Goal: Transaction & Acquisition: Book appointment/travel/reservation

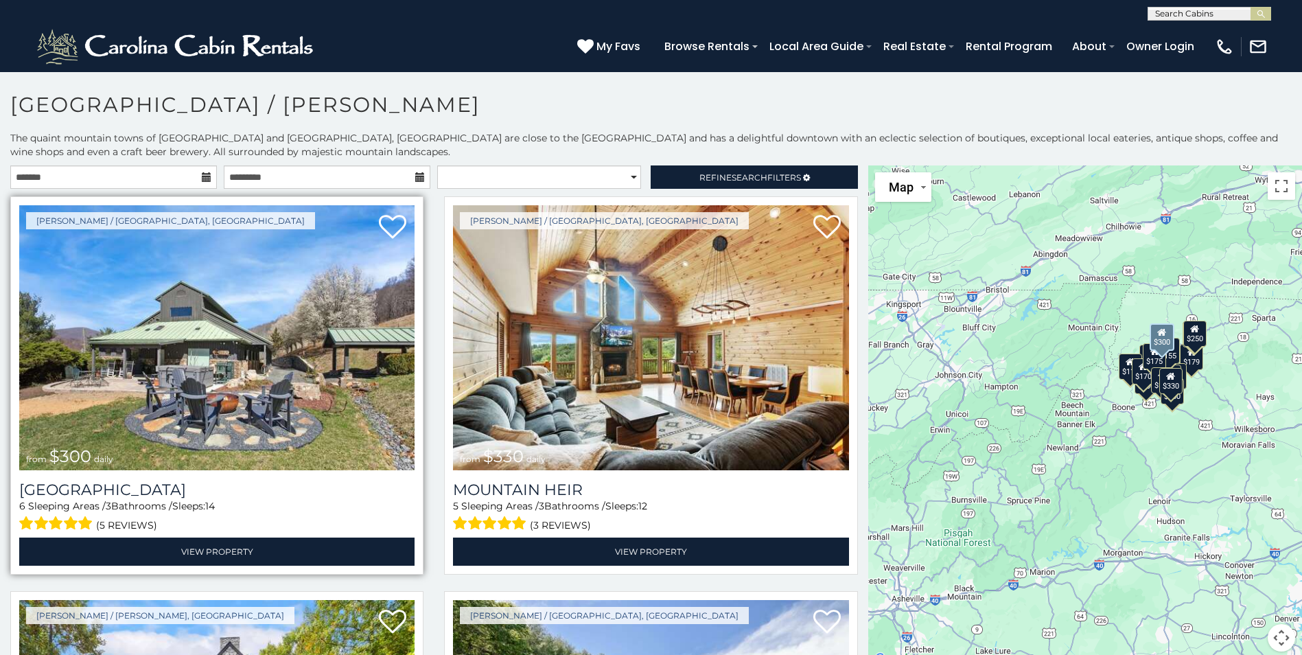
click at [296, 408] on img at bounding box center [216, 337] width 395 height 265
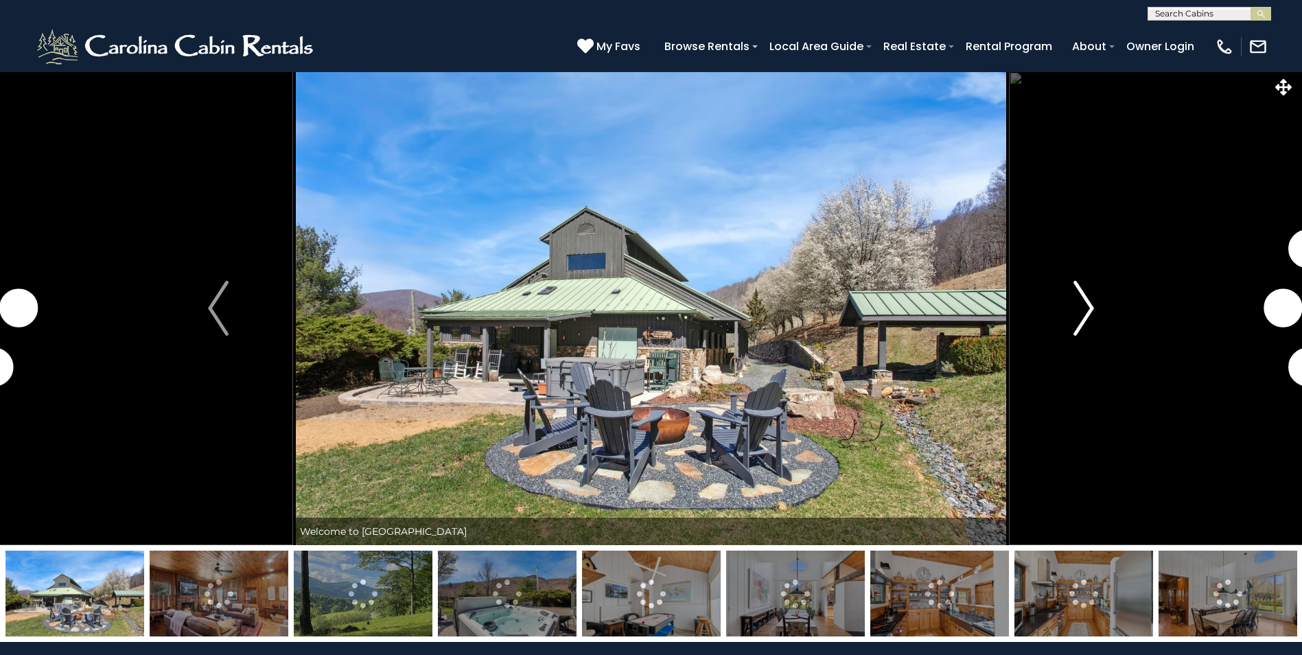
click at [1083, 319] on img "Next" at bounding box center [1083, 308] width 21 height 55
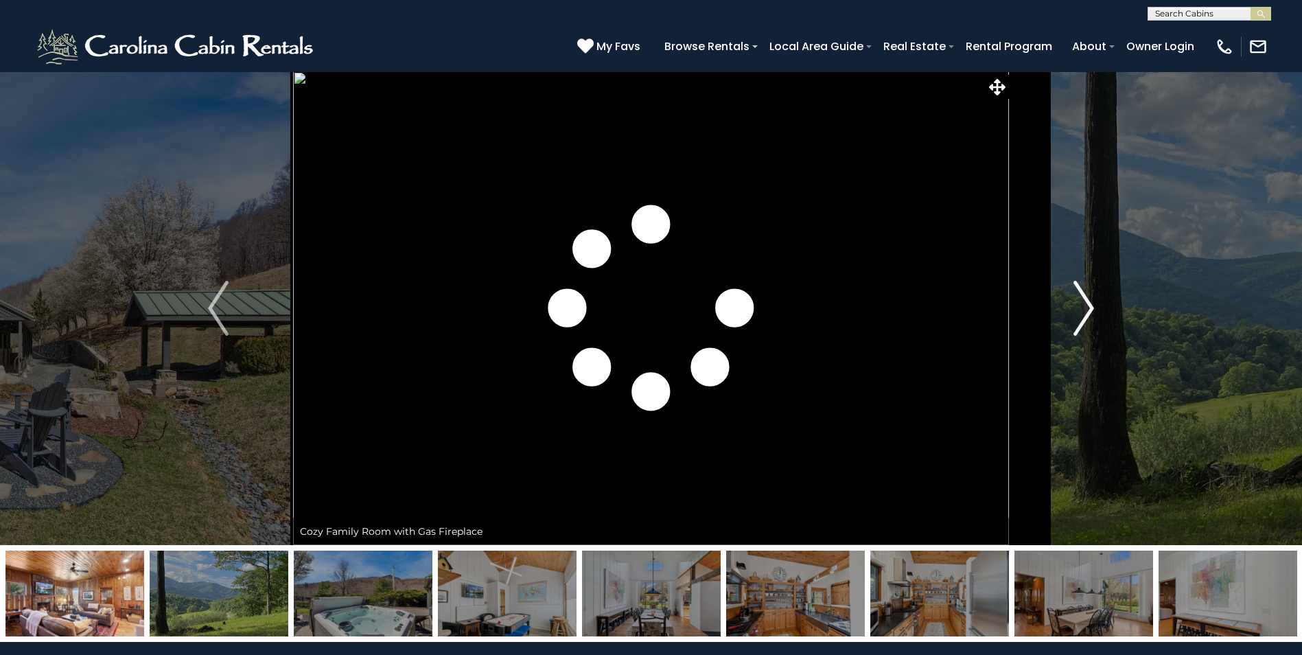
click at [1092, 314] on img "Next" at bounding box center [1083, 308] width 21 height 55
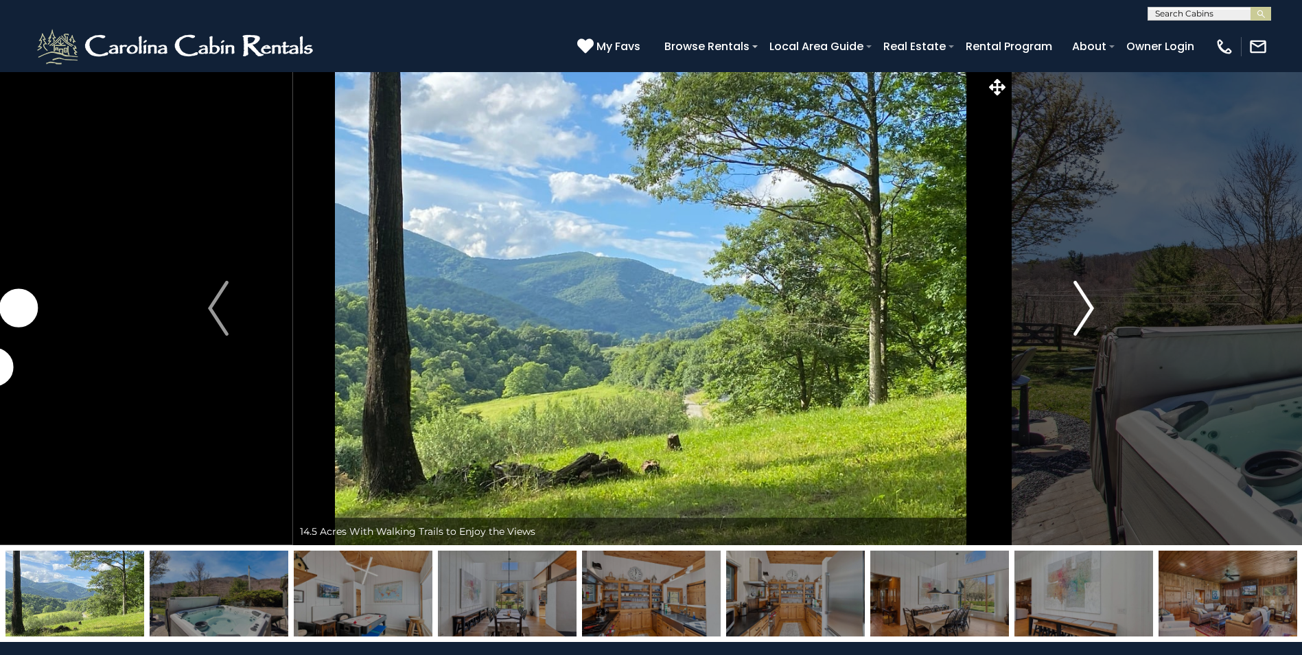
click at [1092, 314] on img "Next" at bounding box center [1083, 308] width 21 height 55
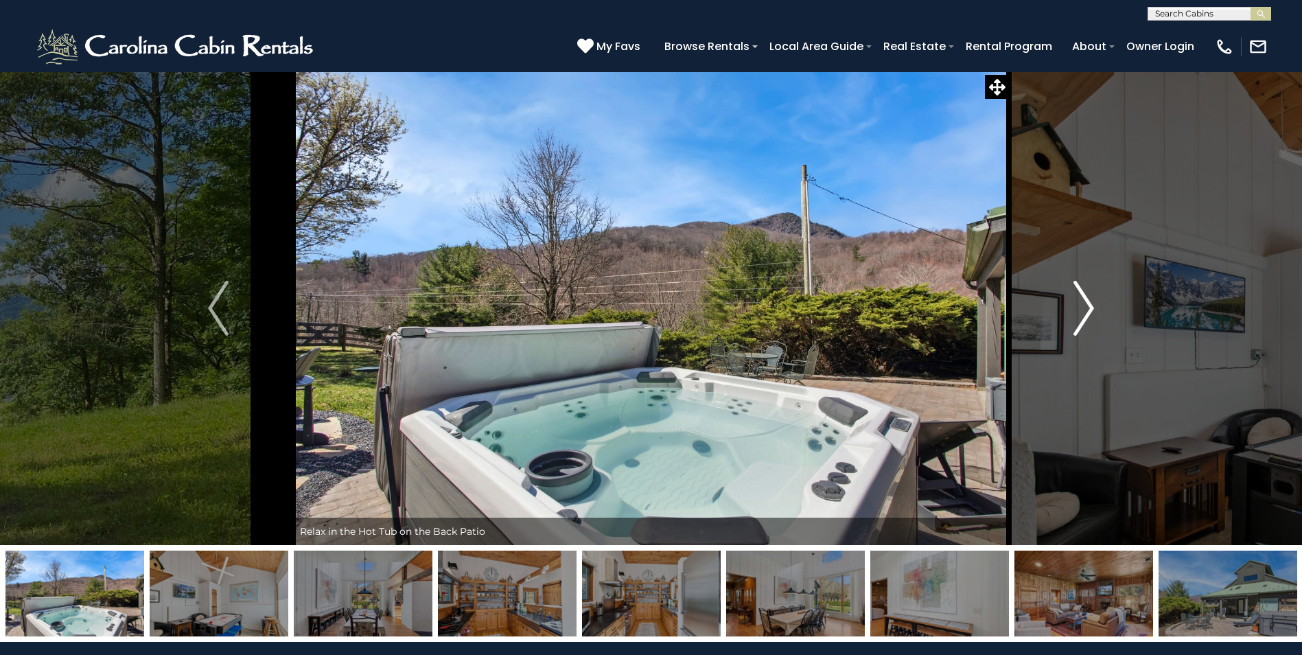
click at [1092, 314] on img "Next" at bounding box center [1083, 308] width 21 height 55
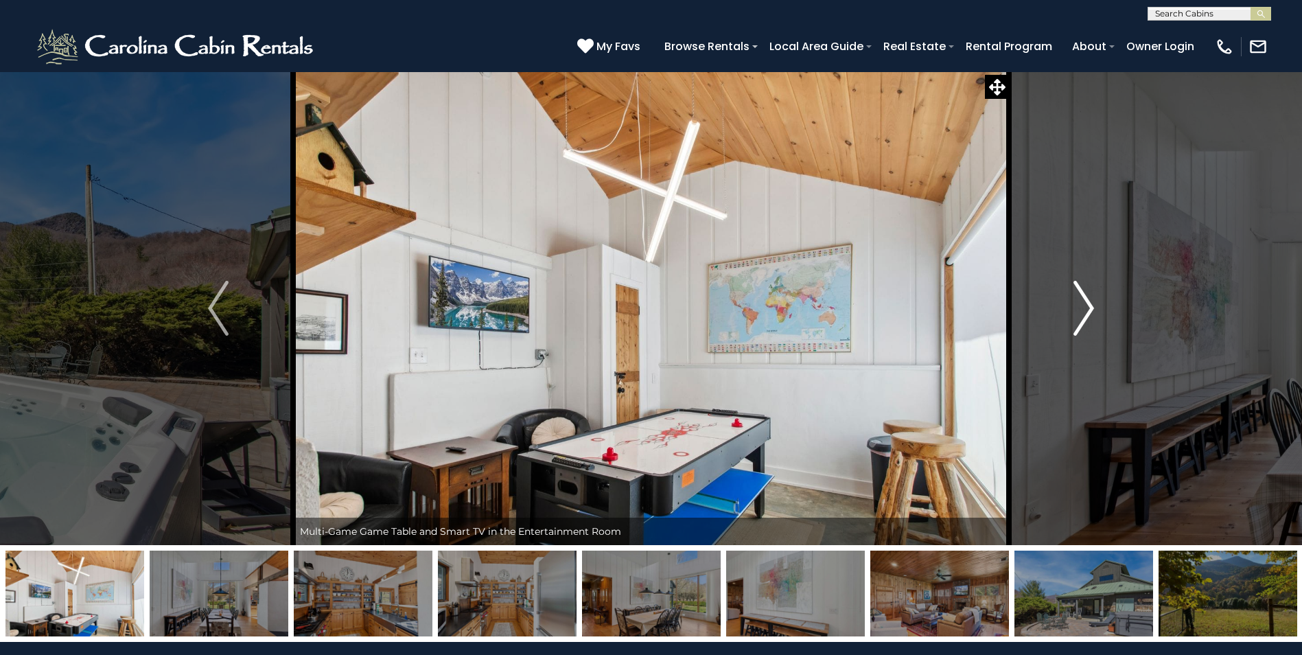
click at [1092, 314] on img "Next" at bounding box center [1083, 308] width 21 height 55
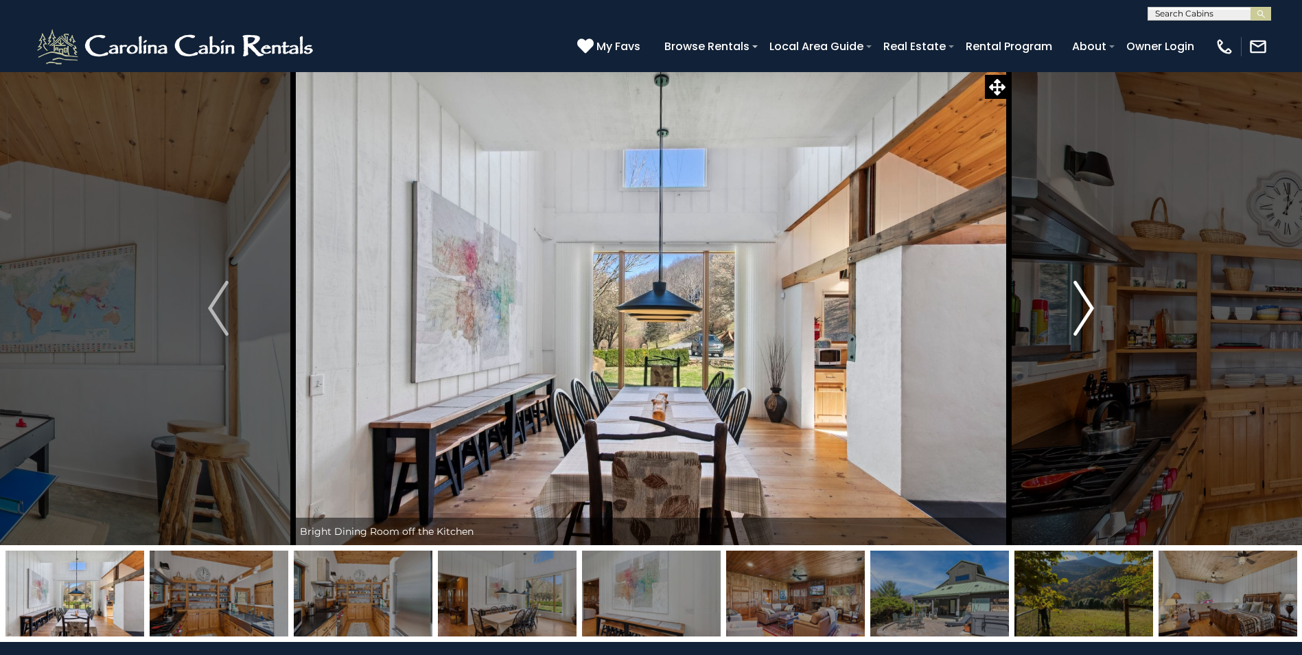
click at [1092, 314] on img "Next" at bounding box center [1083, 308] width 21 height 55
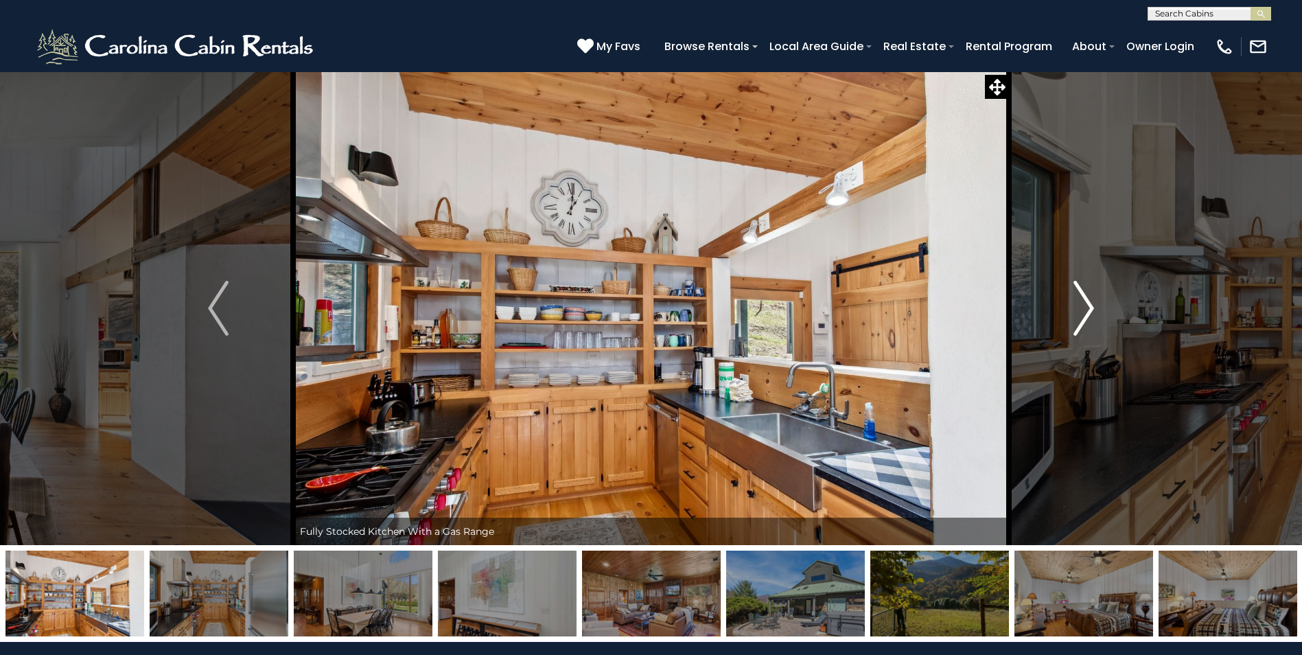
click at [1092, 314] on img "Next" at bounding box center [1083, 308] width 21 height 55
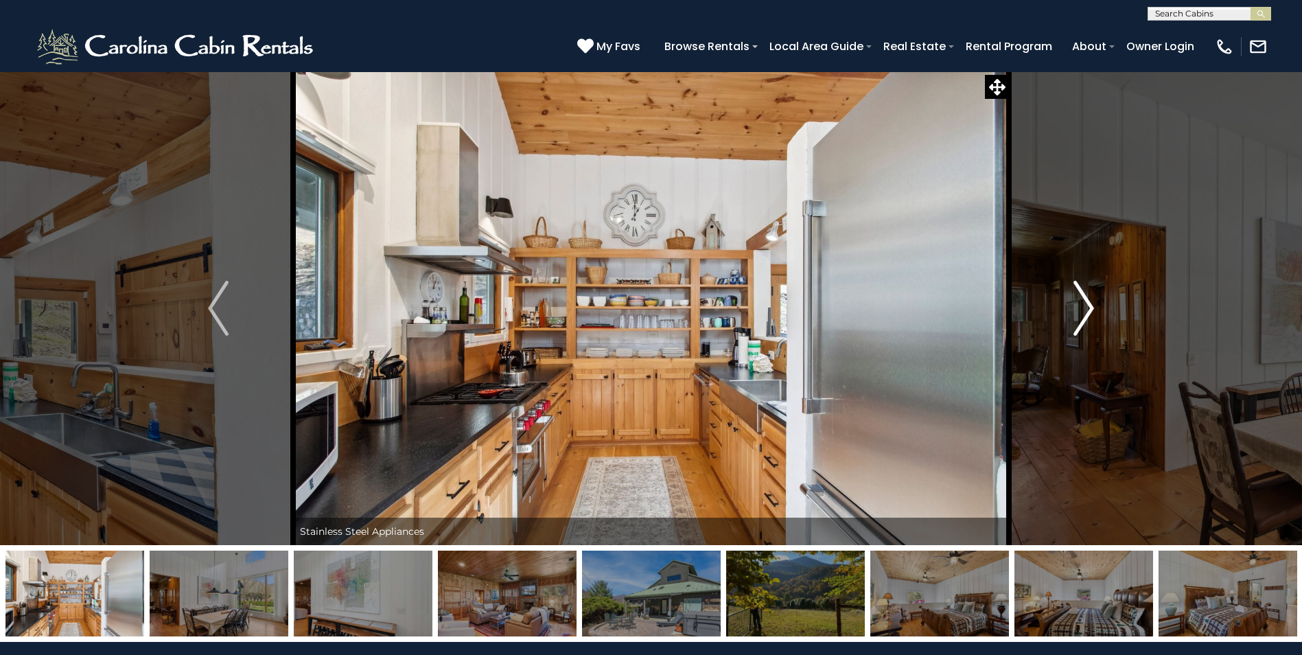
click at [1092, 314] on img "Next" at bounding box center [1083, 308] width 21 height 55
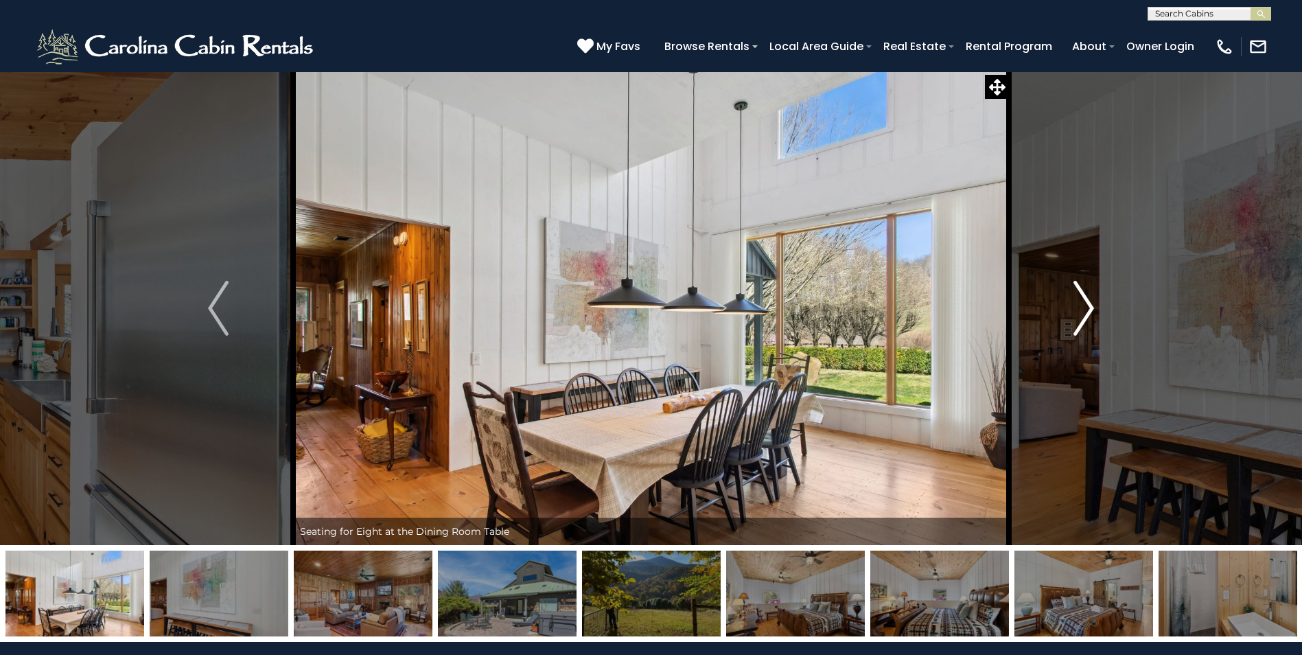
click at [1092, 314] on img "Next" at bounding box center [1083, 308] width 21 height 55
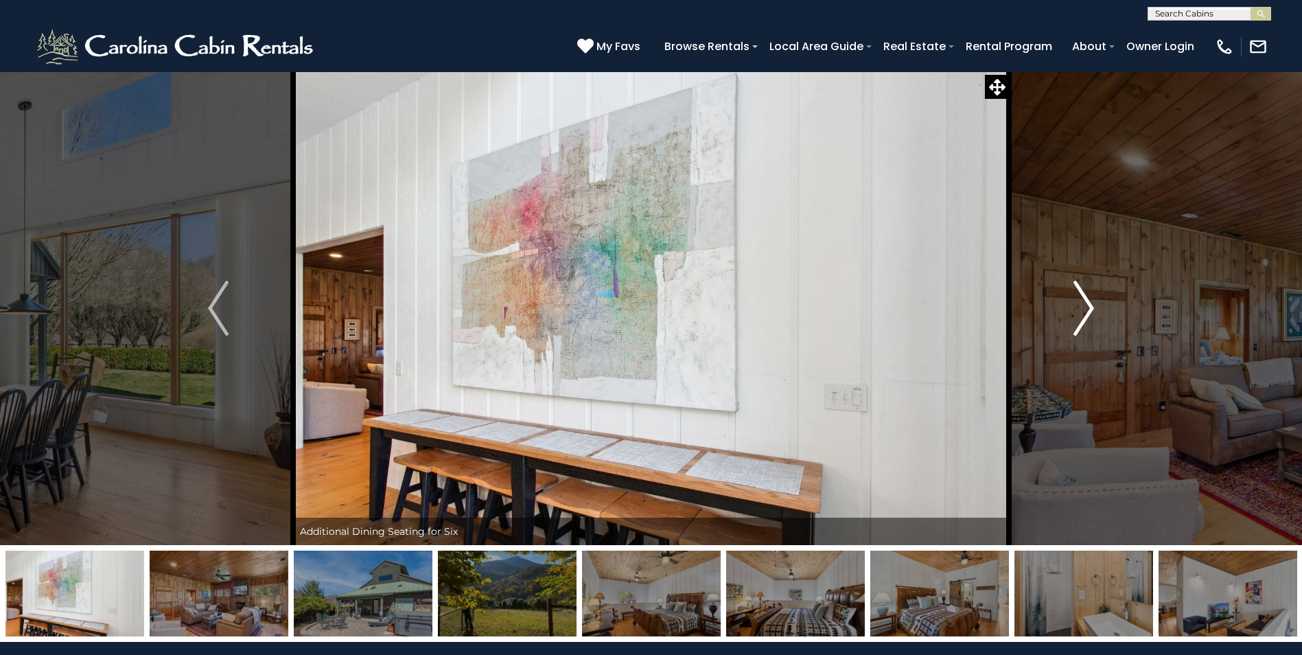
click at [1092, 314] on img "Next" at bounding box center [1083, 308] width 21 height 55
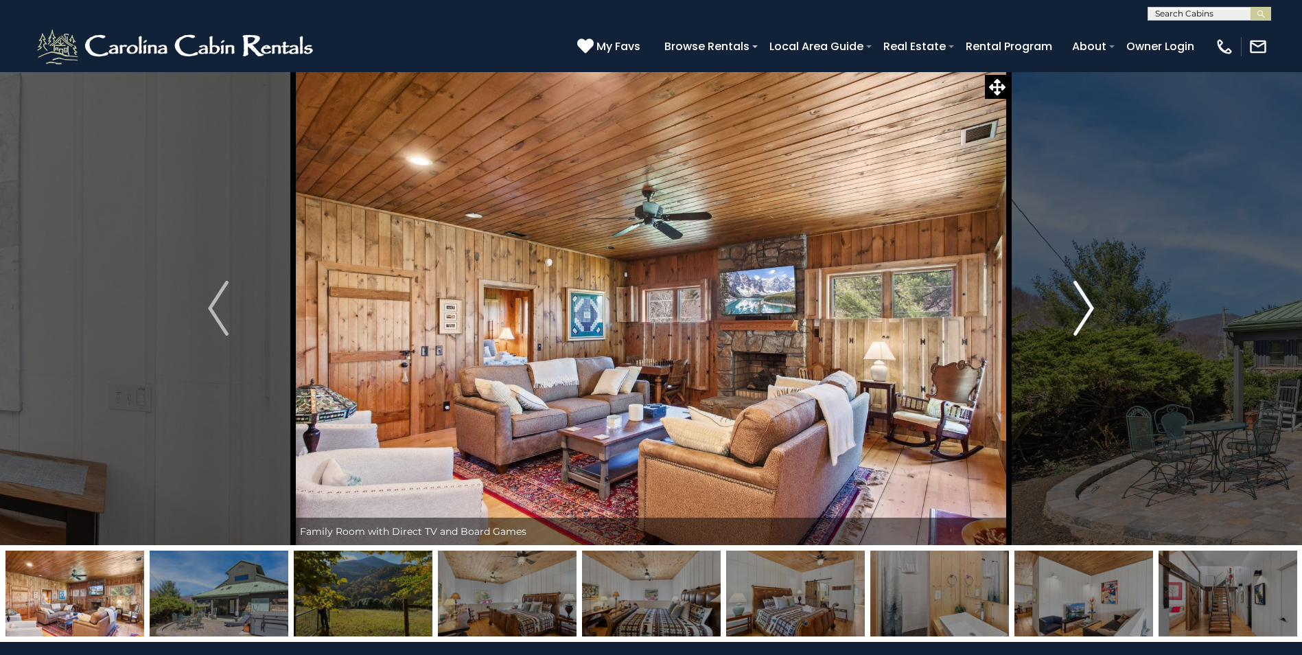
click at [1092, 314] on img "Next" at bounding box center [1083, 308] width 21 height 55
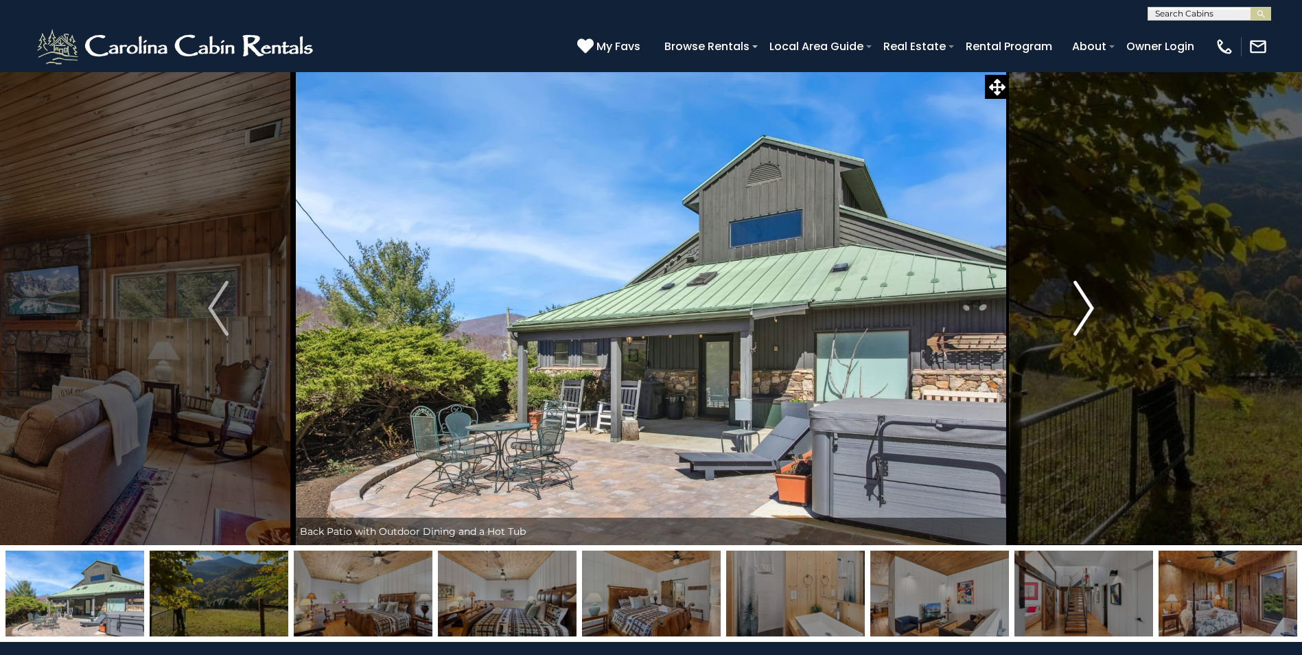
click at [1092, 314] on img "Next" at bounding box center [1083, 308] width 21 height 55
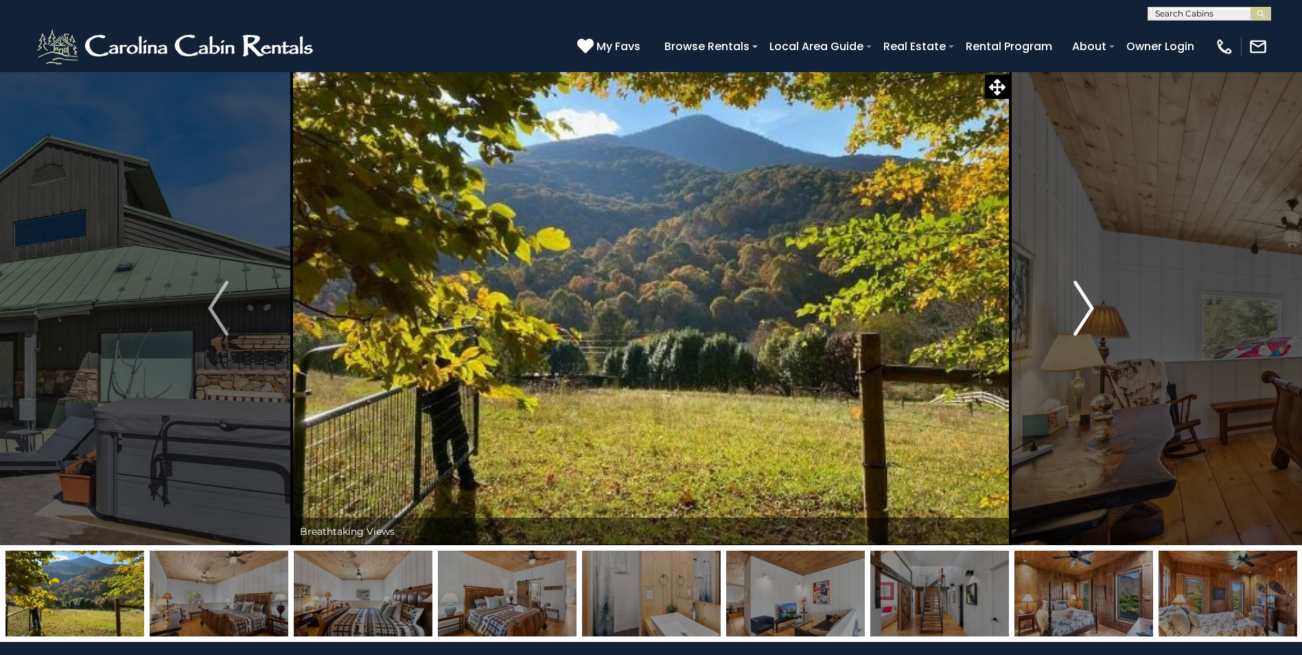
click at [1092, 314] on img "Next" at bounding box center [1083, 308] width 21 height 55
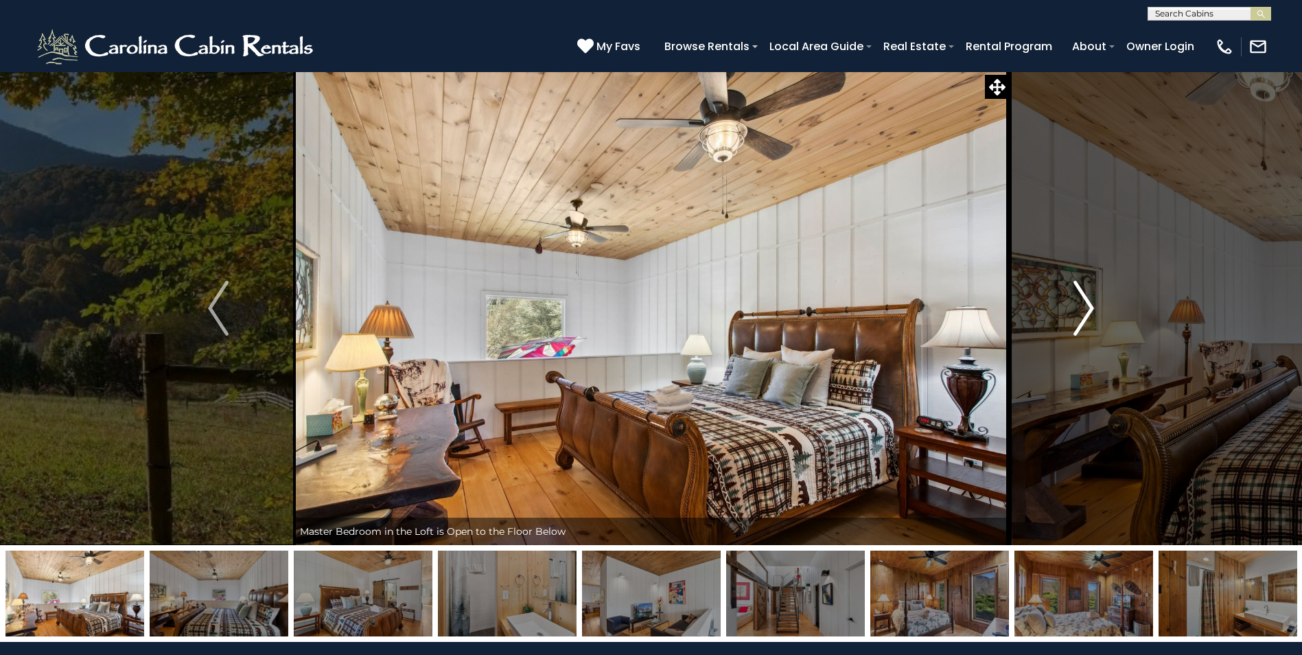
click at [1092, 314] on img "Next" at bounding box center [1083, 308] width 21 height 55
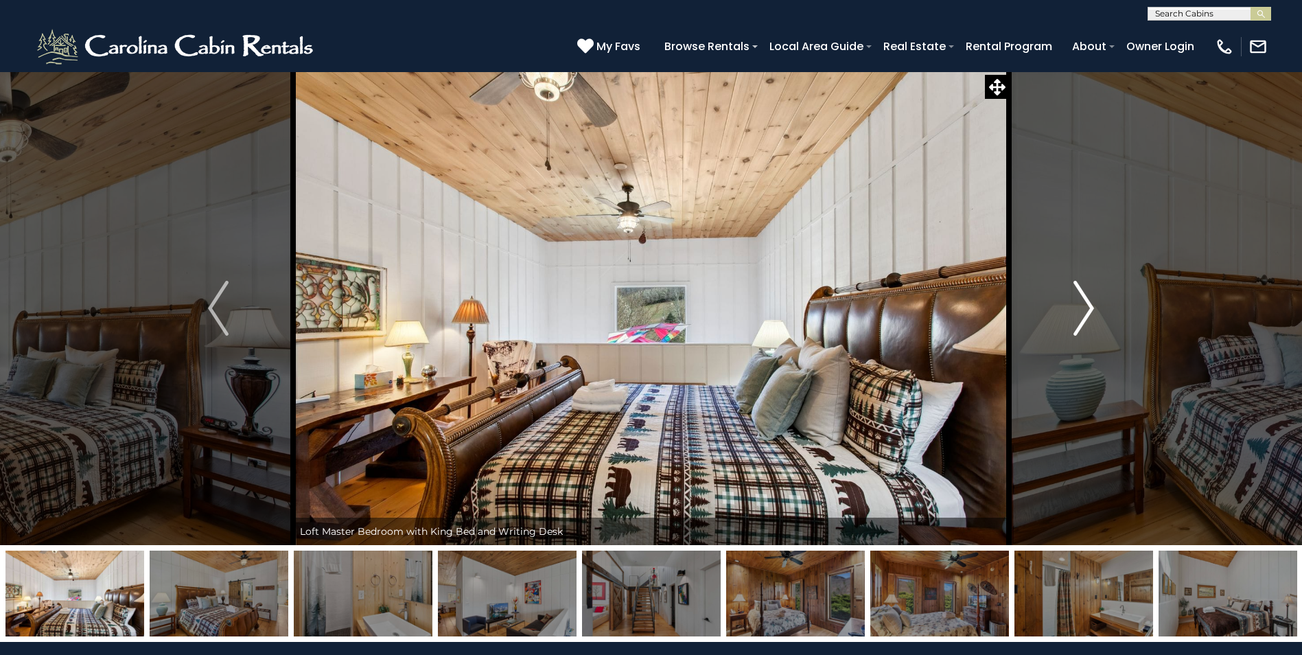
click at [1092, 314] on img "Next" at bounding box center [1083, 308] width 21 height 55
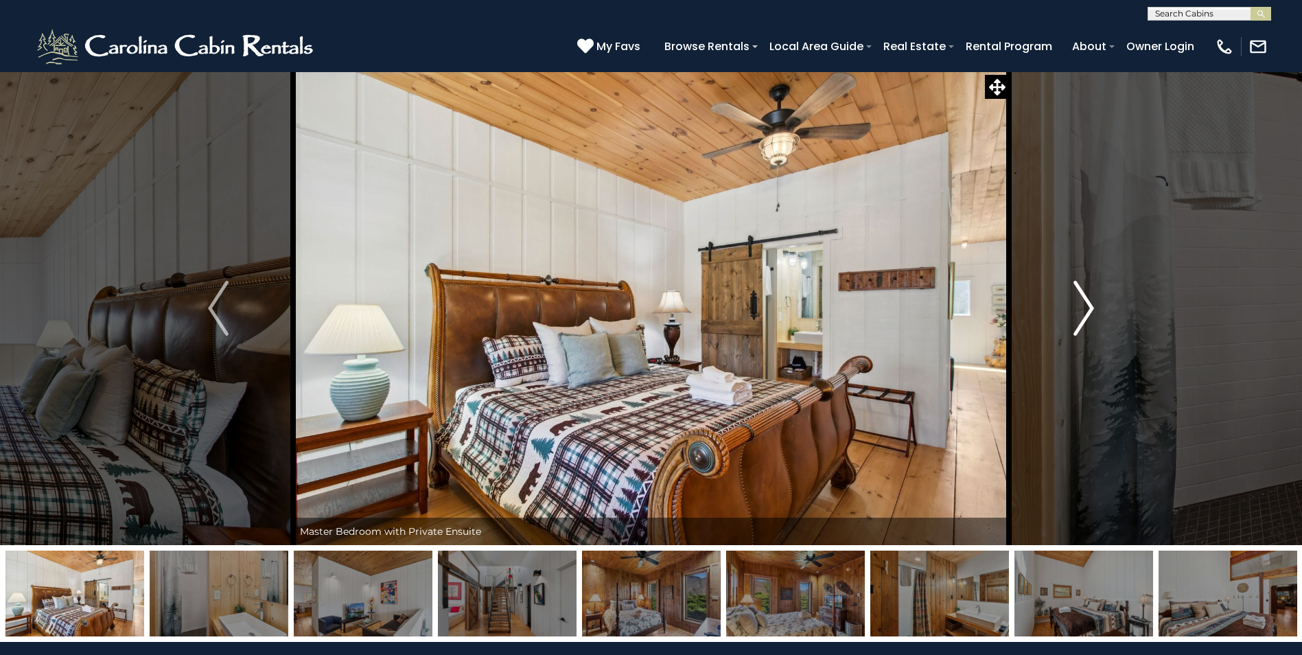
click at [1092, 314] on img "Next" at bounding box center [1083, 308] width 21 height 55
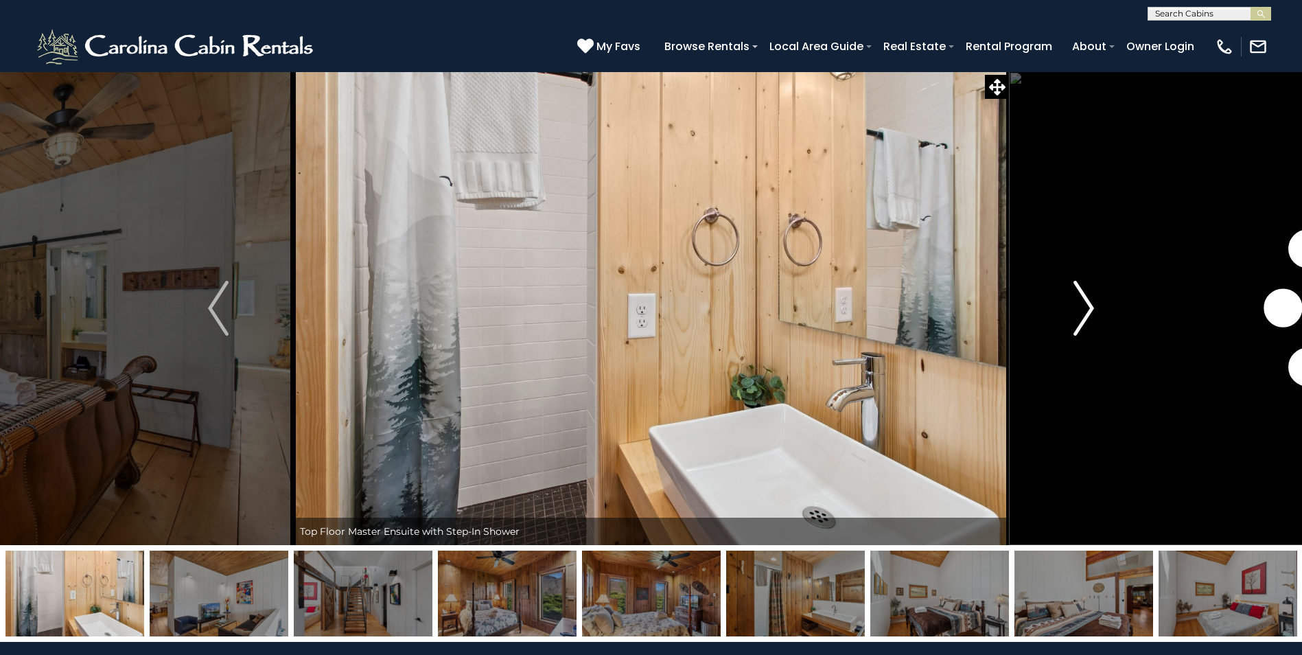
click at [1092, 314] on img "Next" at bounding box center [1083, 308] width 21 height 55
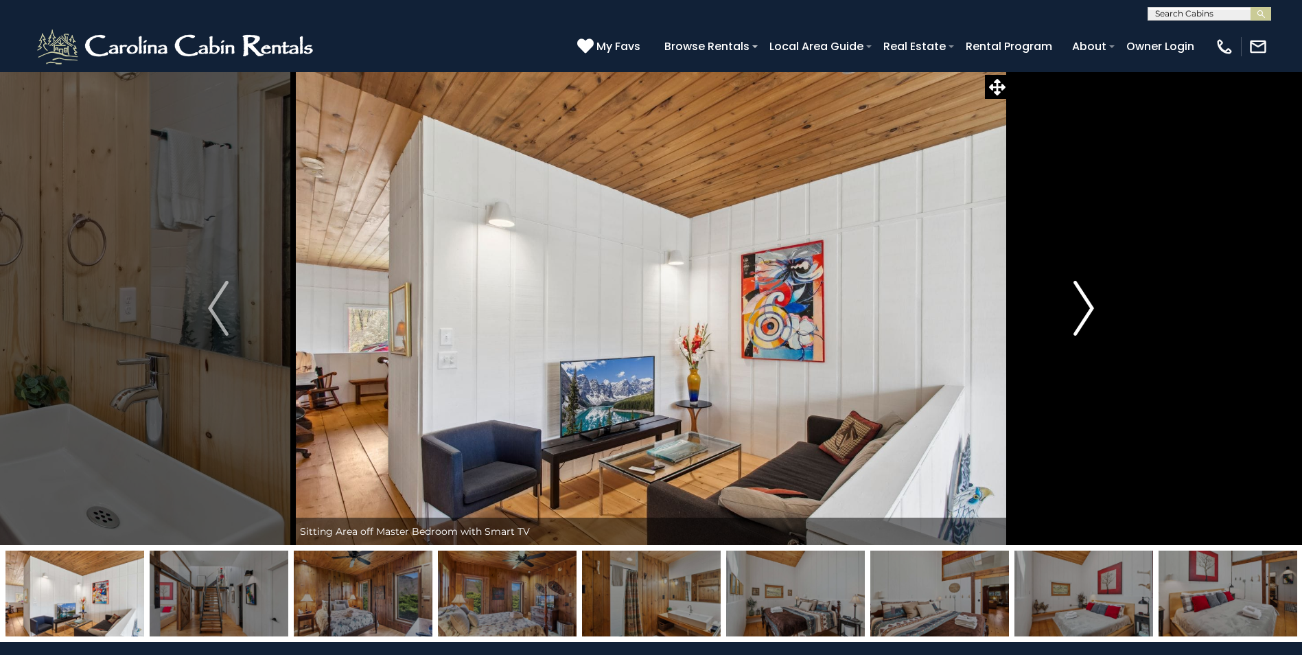
click at [1092, 314] on img "Next" at bounding box center [1083, 308] width 21 height 55
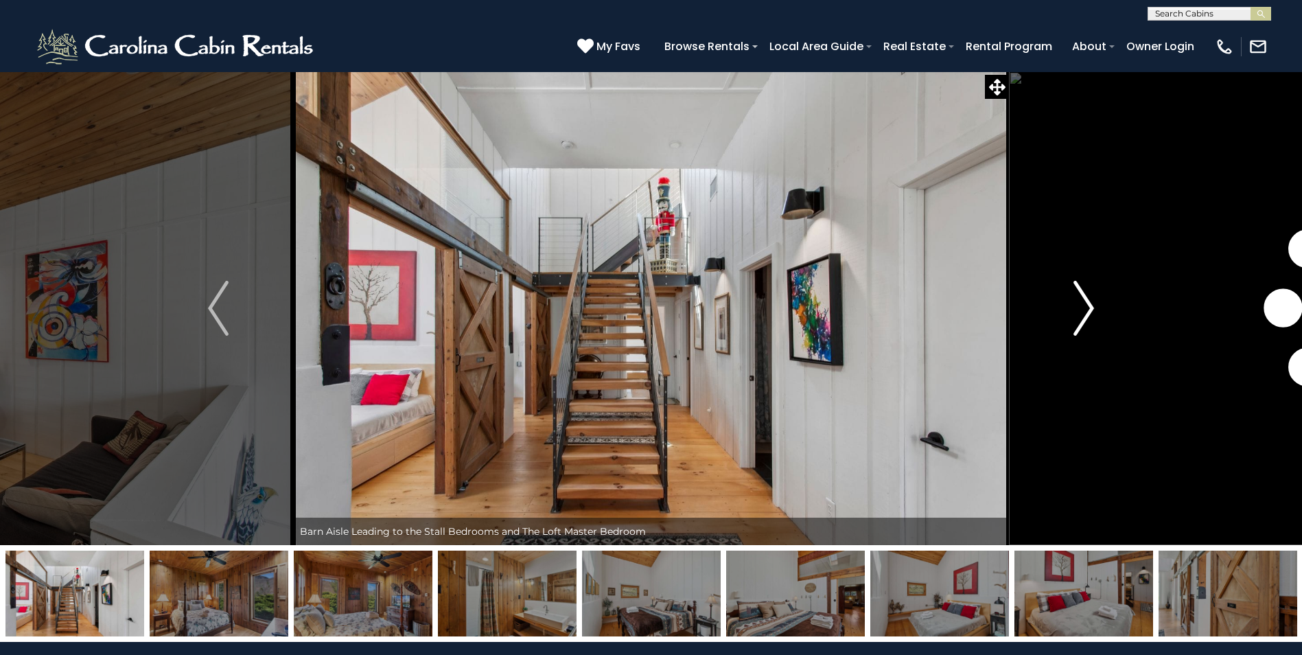
click at [1092, 314] on img "Next" at bounding box center [1083, 308] width 21 height 55
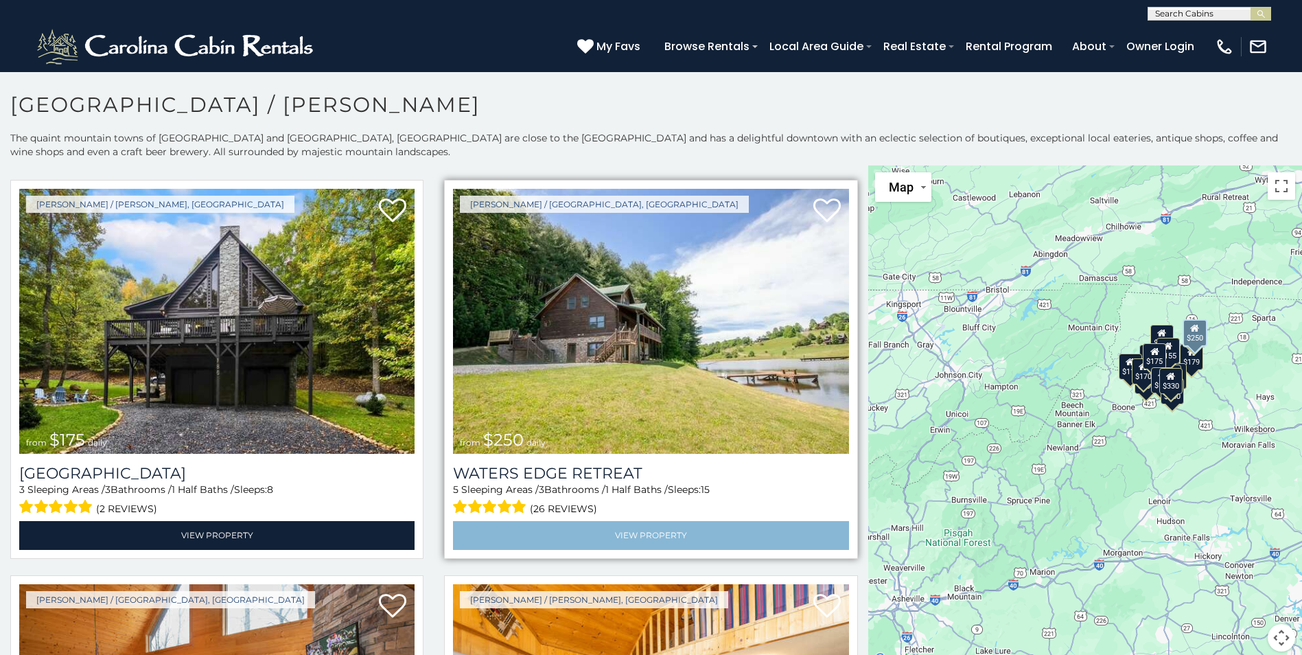
scroll to position [412, 0]
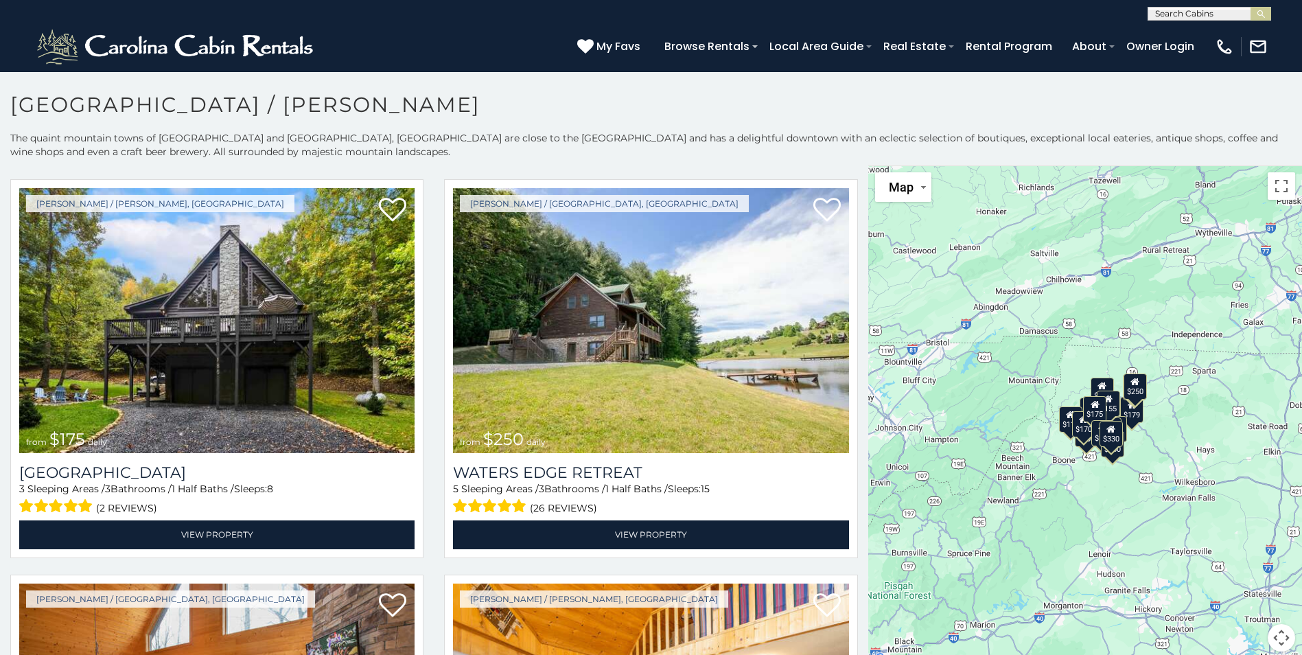
drag, startPoint x: 1188, startPoint y: 391, endPoint x: 1128, endPoint y: 445, distance: 81.2
click at [1128, 445] on div "$300 $330 $175 $250 $179 $175 $180 $110 $190 $170 $155 $195 $200 $170 $175 $190…" at bounding box center [1085, 416] width 434 height 502
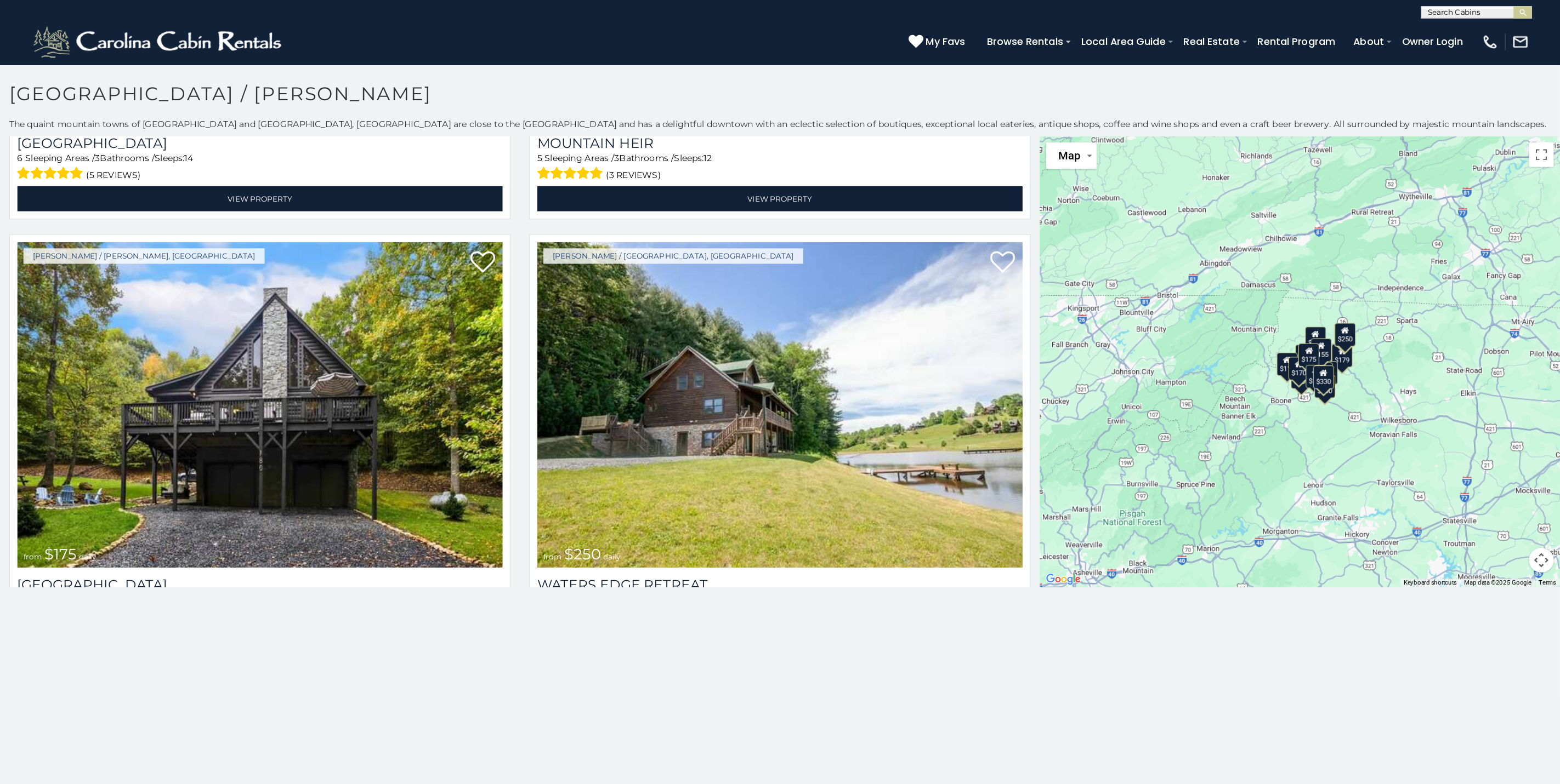
scroll to position [331, 0]
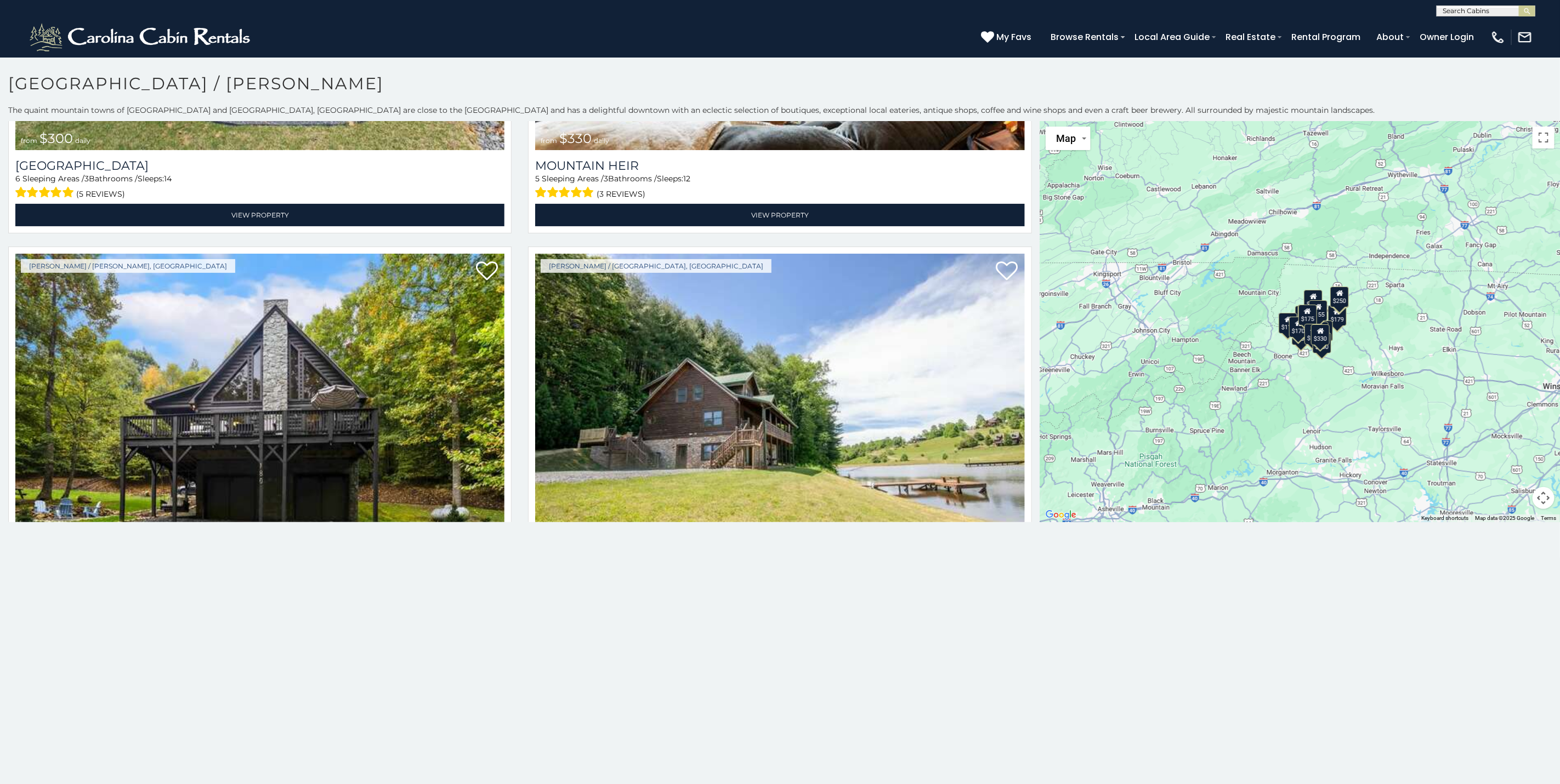
click at [1039, 339] on div "$160" at bounding box center [1320, 343] width 18 height 21
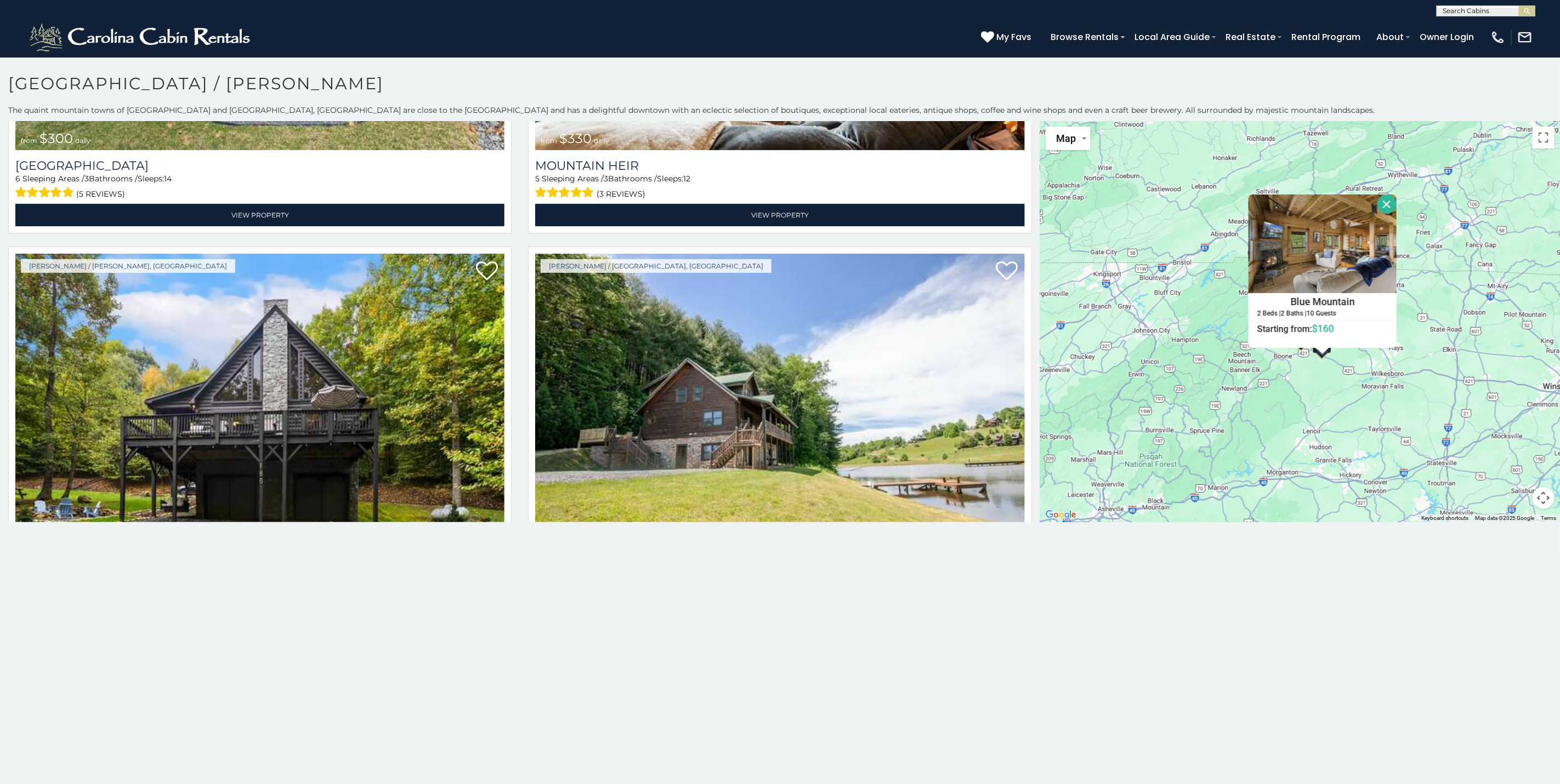
drag, startPoint x: 1337, startPoint y: 382, endPoint x: 1334, endPoint y: 386, distance: 5.0
click at [1039, 383] on div "$300 $330 $175 $250 $179 $175 $180 $110 $190 $170 $155 $195 $200 $170 $175 $190…" at bounding box center [1300, 322] width 520 height 401
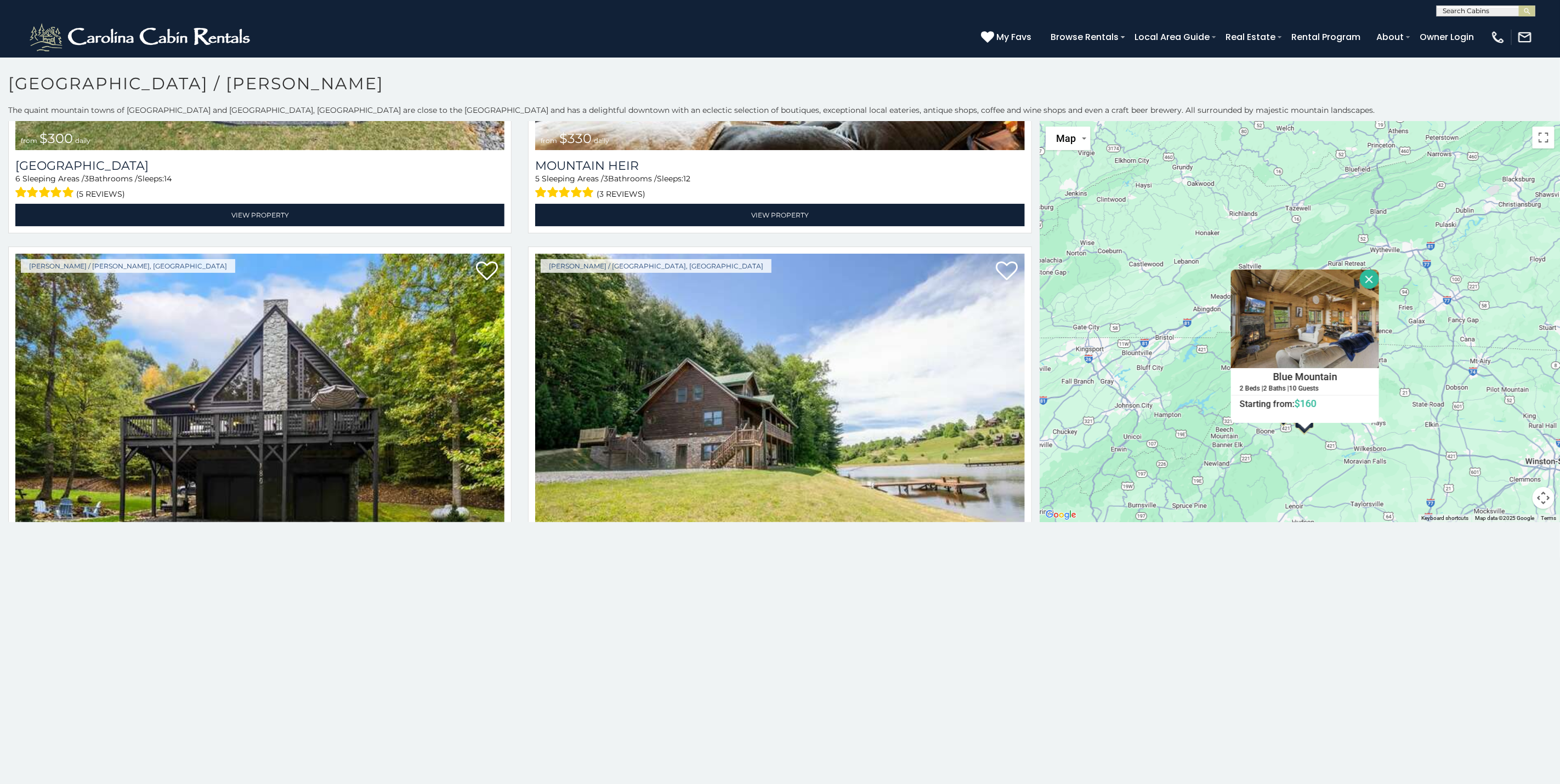
drag, startPoint x: 1325, startPoint y: 418, endPoint x: 1316, endPoint y: 462, distance: 44.9
click at [1039, 462] on div "$300 $330 $175 $250 $179 $175 $180 $110 $190 $170 $155 $195 $200 $170 $175 $190…" at bounding box center [1300, 322] width 520 height 401
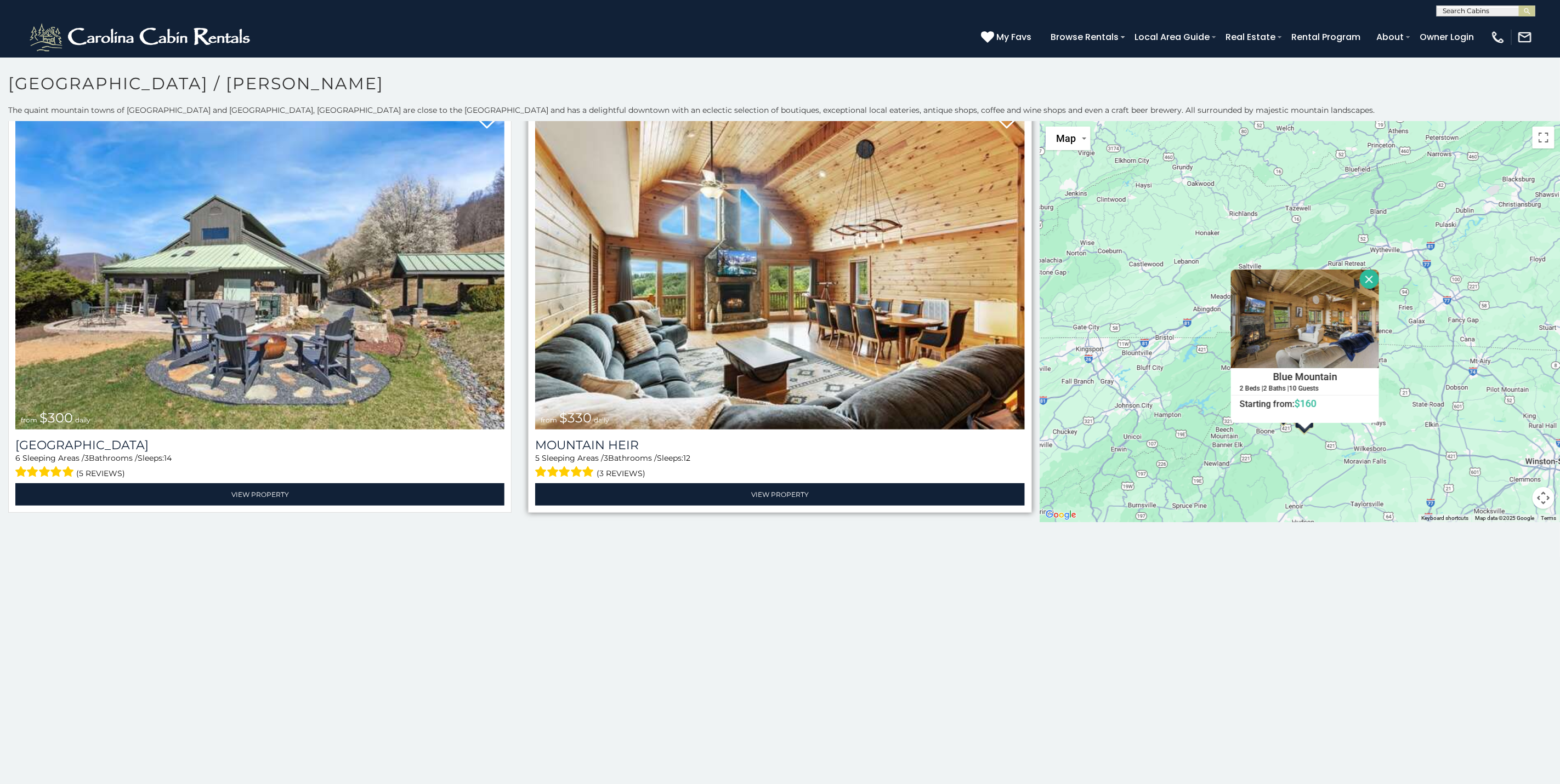
scroll to position [0, 0]
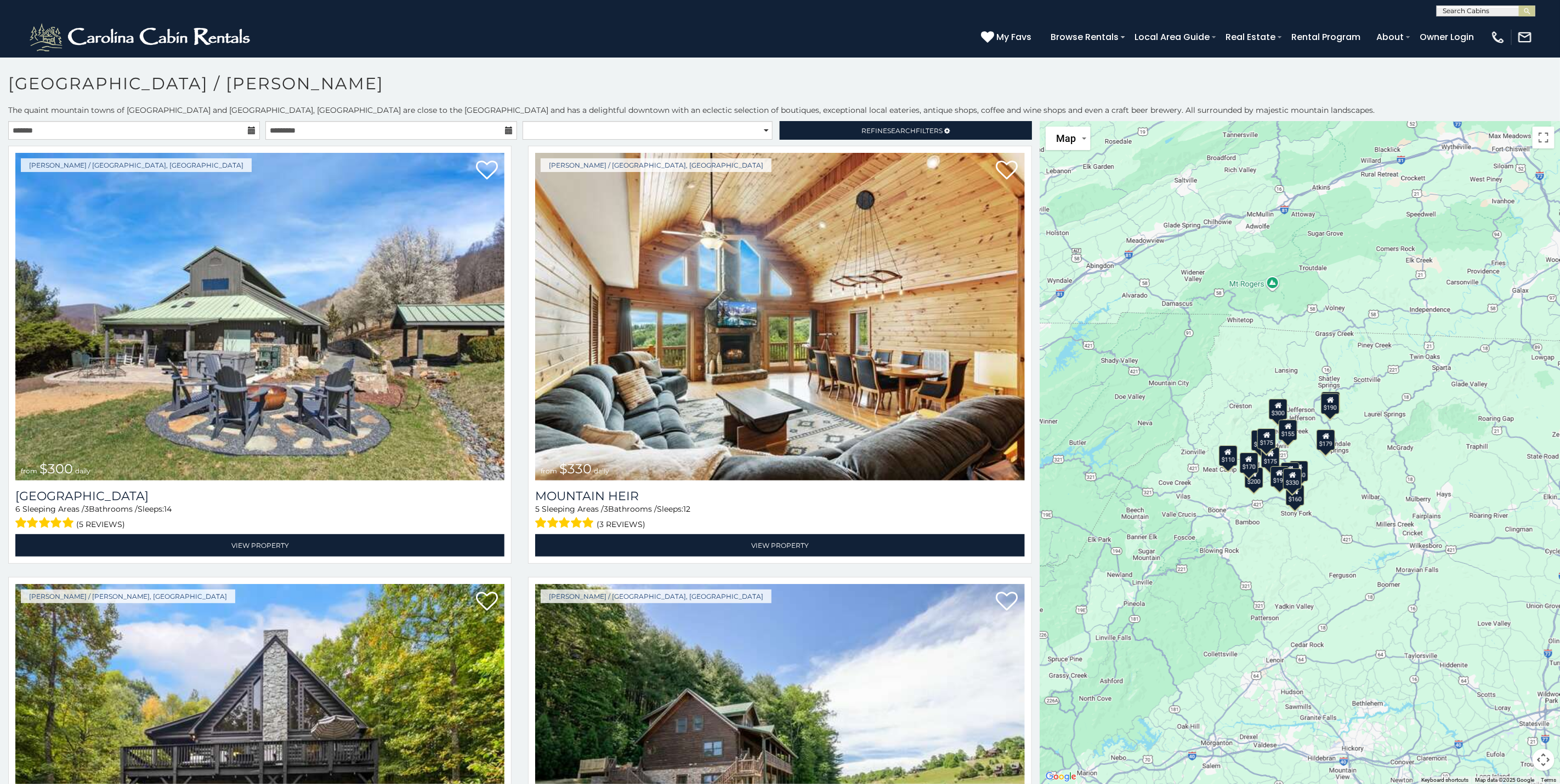
drag, startPoint x: 1411, startPoint y: 484, endPoint x: 1239, endPoint y: 562, distance: 188.9
click at [1239, 562] on div "$300 $330 $175 $250 $179 $175 $180 $110 $190 $170 $155 $195 $200 $170 $175 $190…" at bounding box center [1300, 453] width 520 height 663
click at [1063, 133] on span "Map" at bounding box center [1066, 138] width 20 height 11
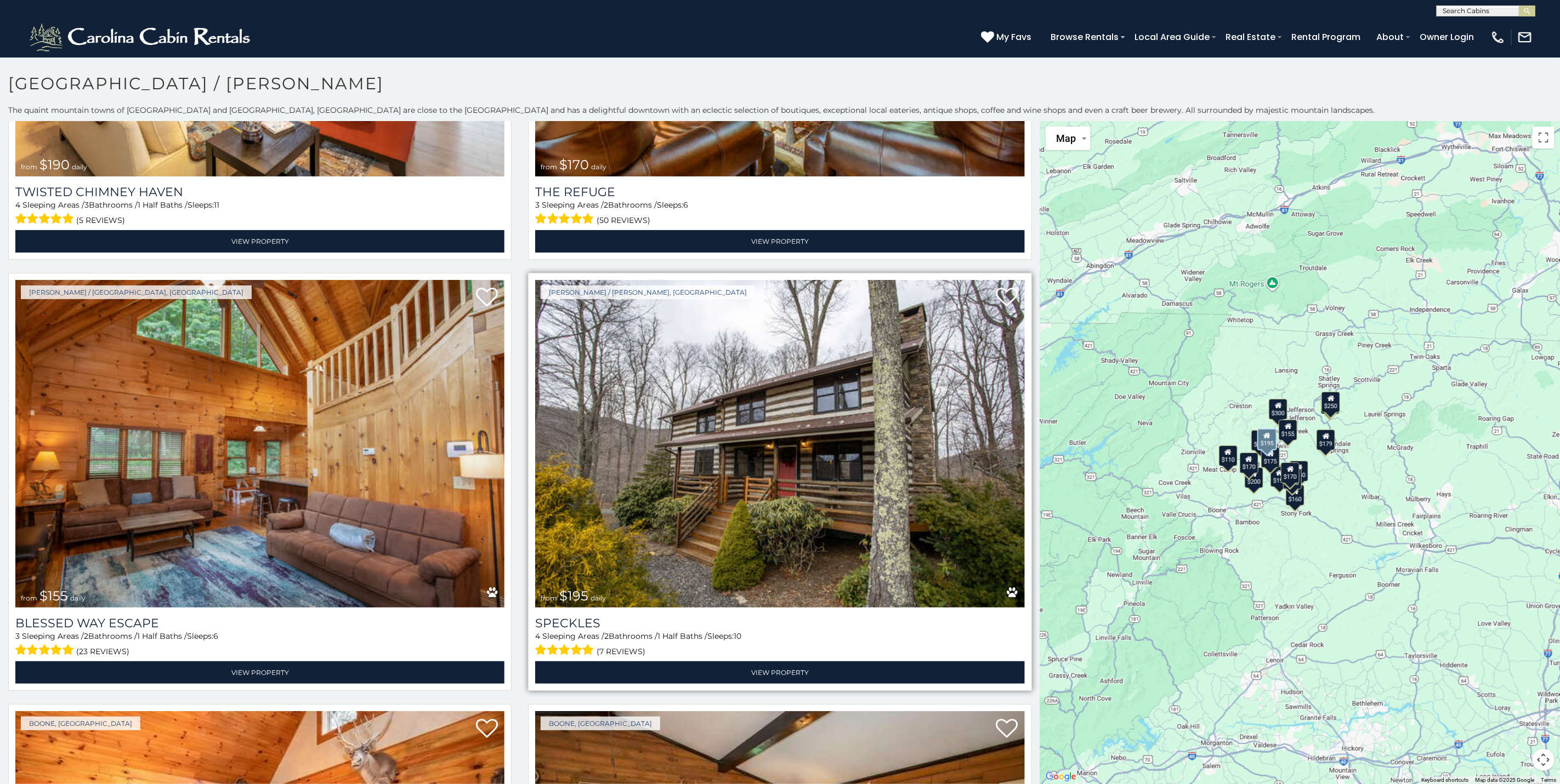
scroll to position [2055, 0]
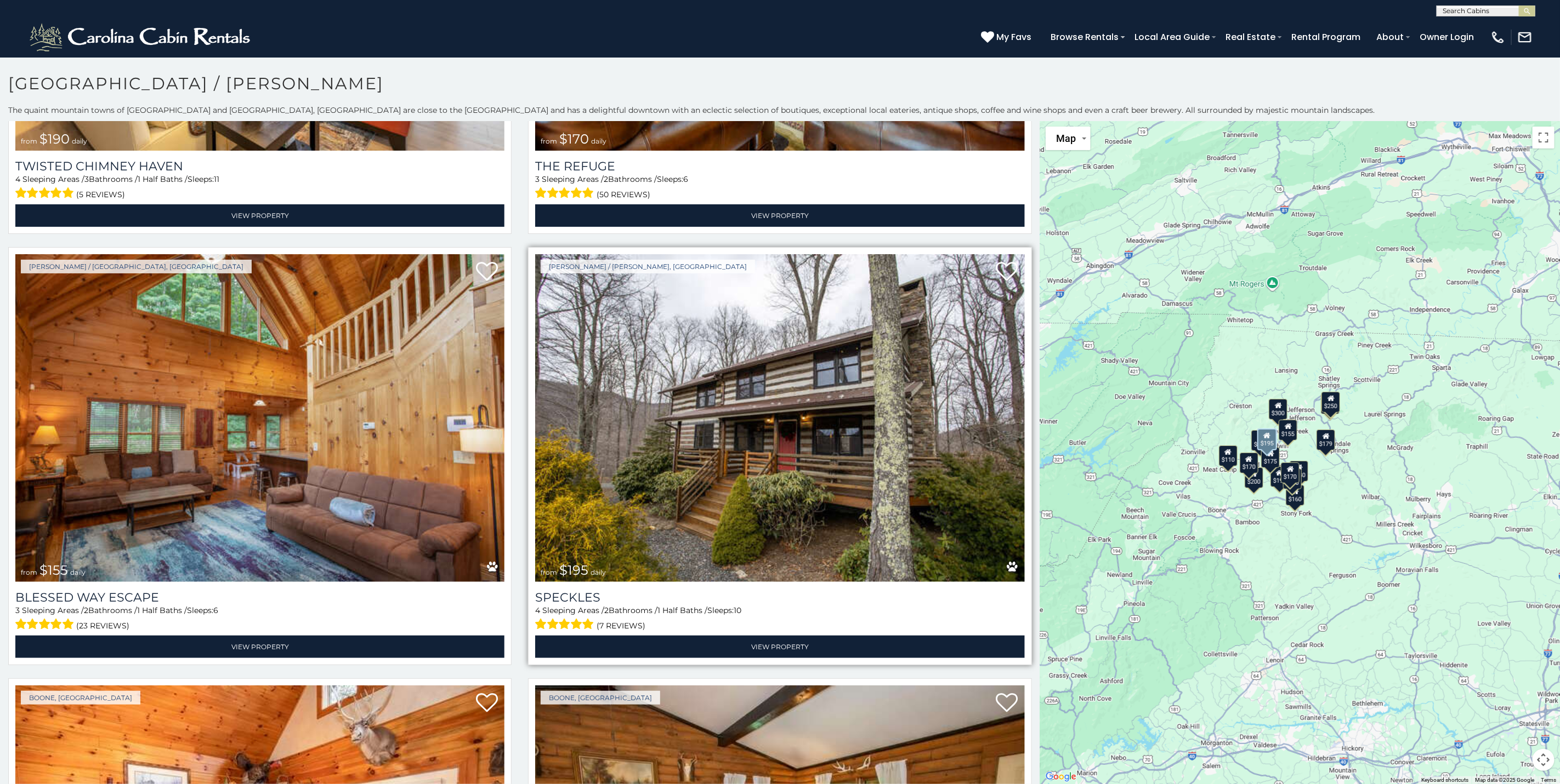
click at [756, 438] on img at bounding box center [780, 418] width 489 height 327
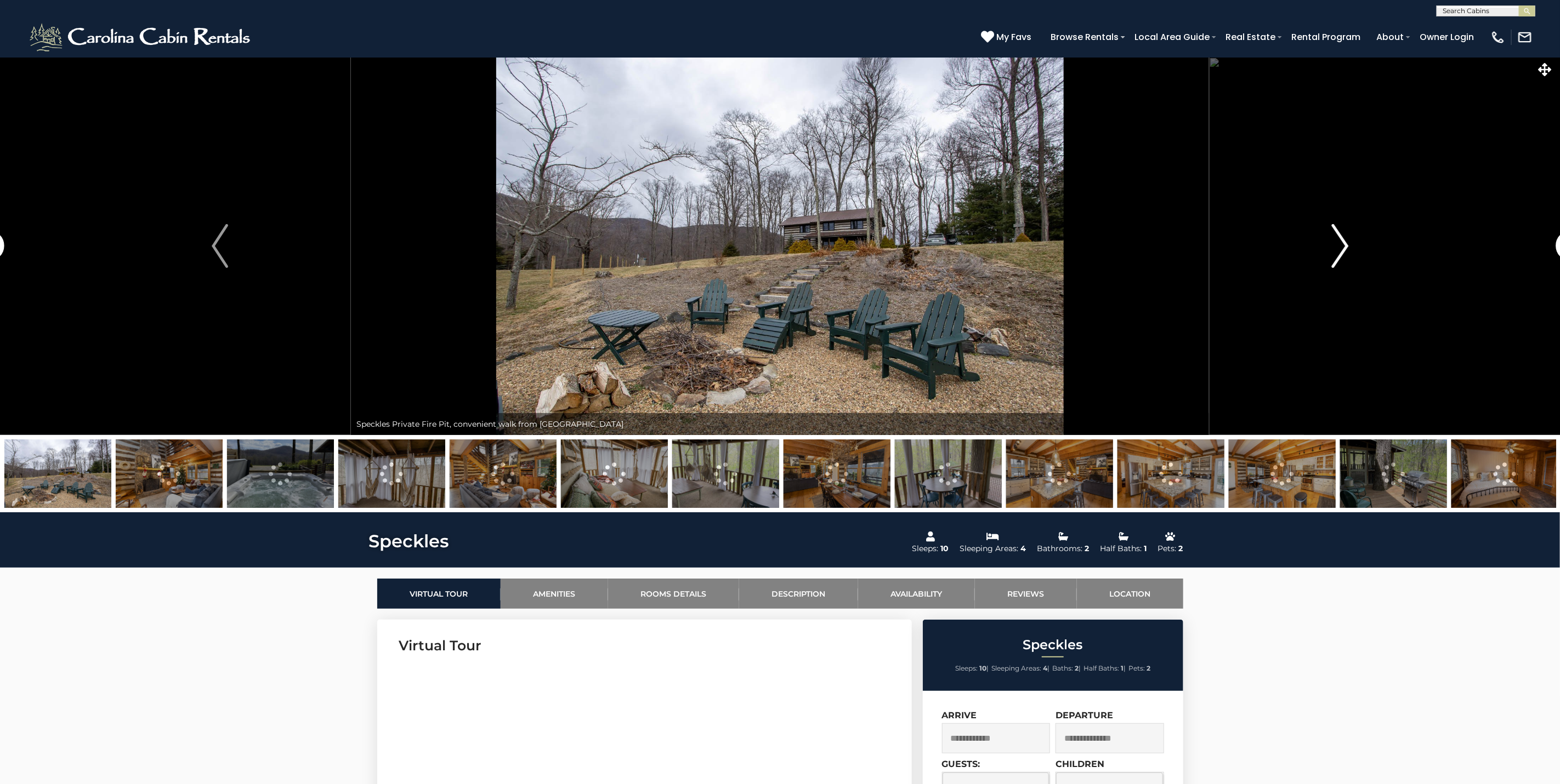
click at [1337, 253] on img "Next" at bounding box center [1340, 246] width 17 height 44
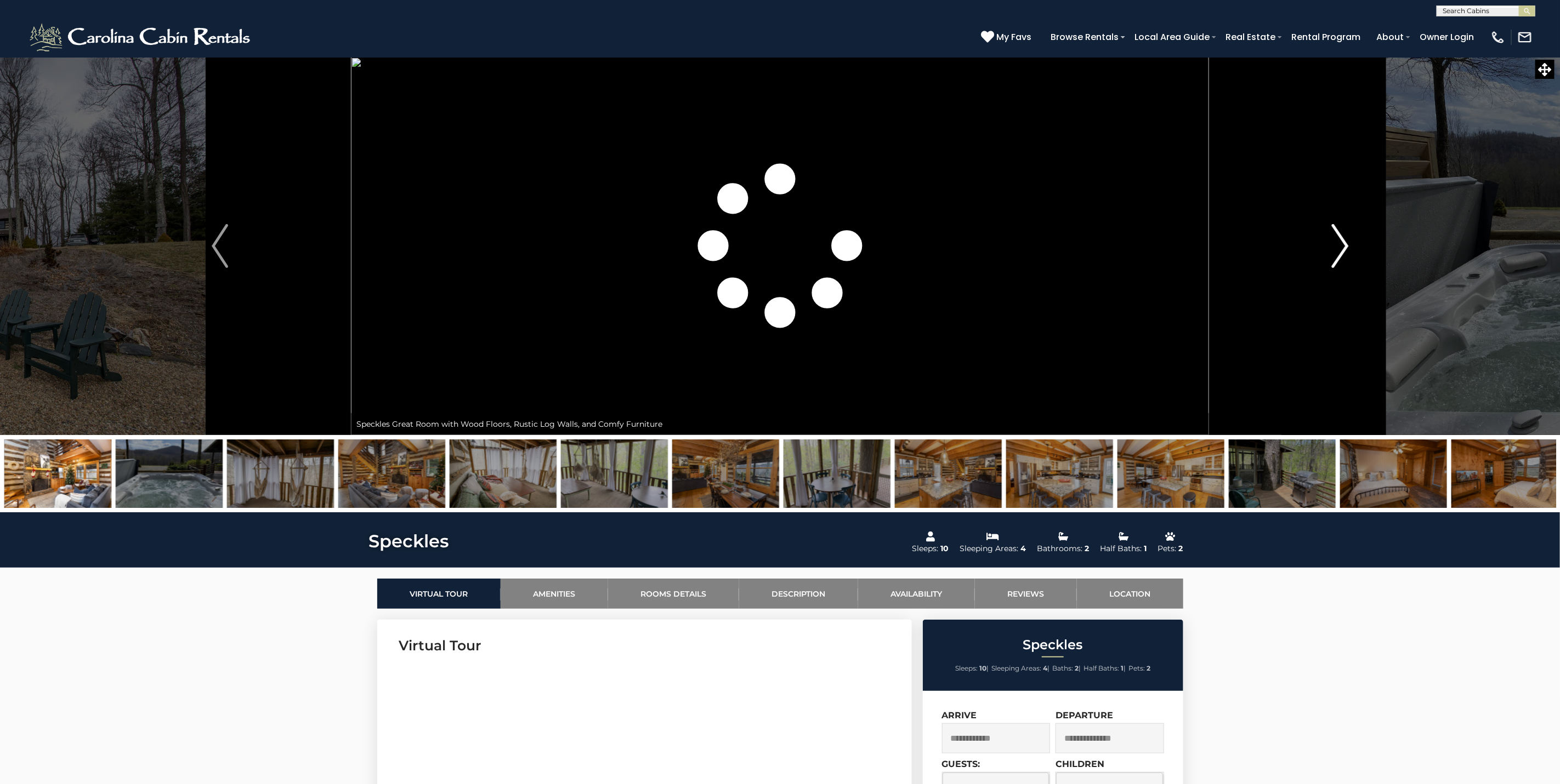
click at [1337, 253] on img "Next" at bounding box center [1340, 246] width 17 height 44
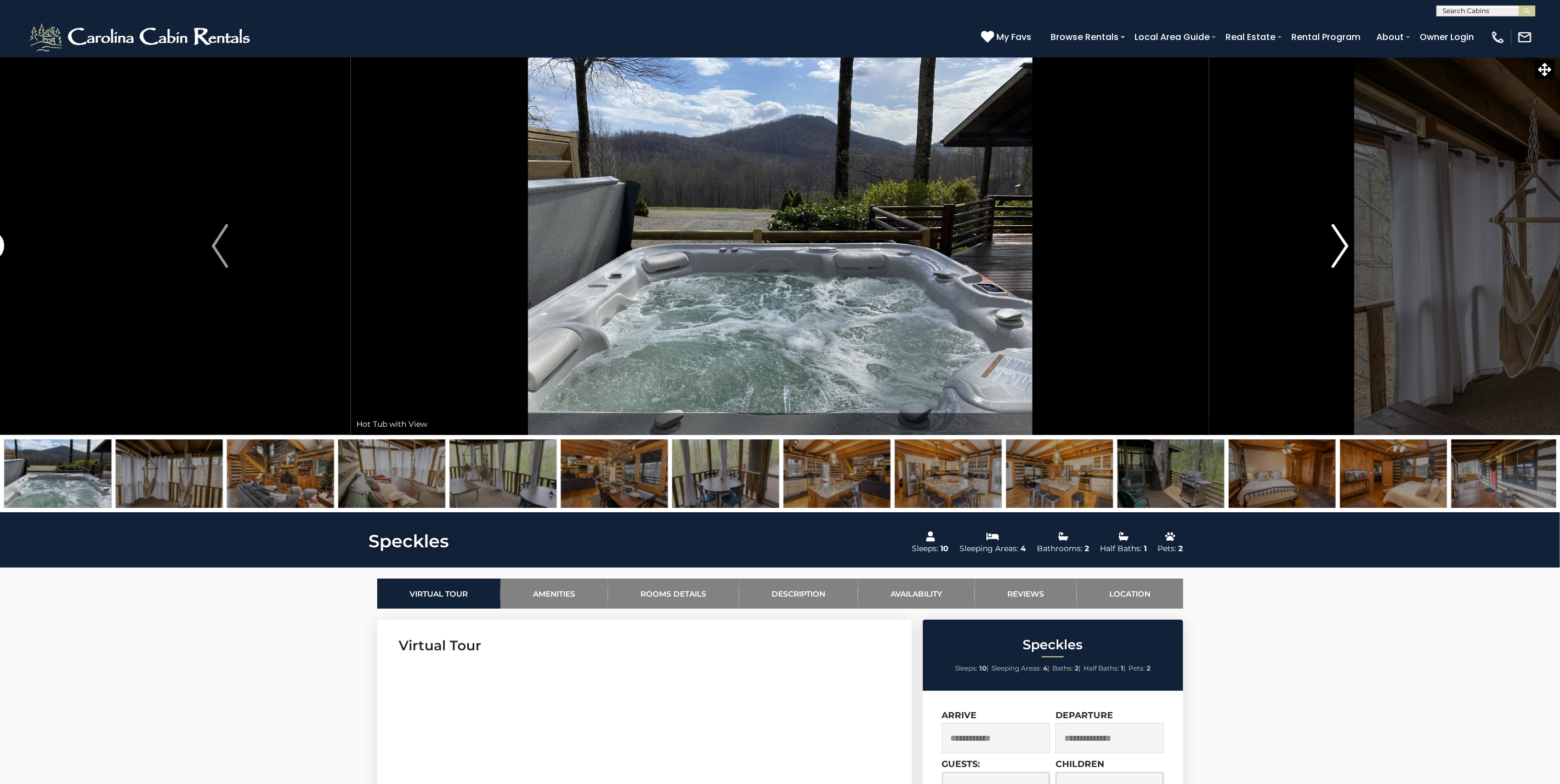
click at [1337, 253] on img "Next" at bounding box center [1340, 246] width 17 height 44
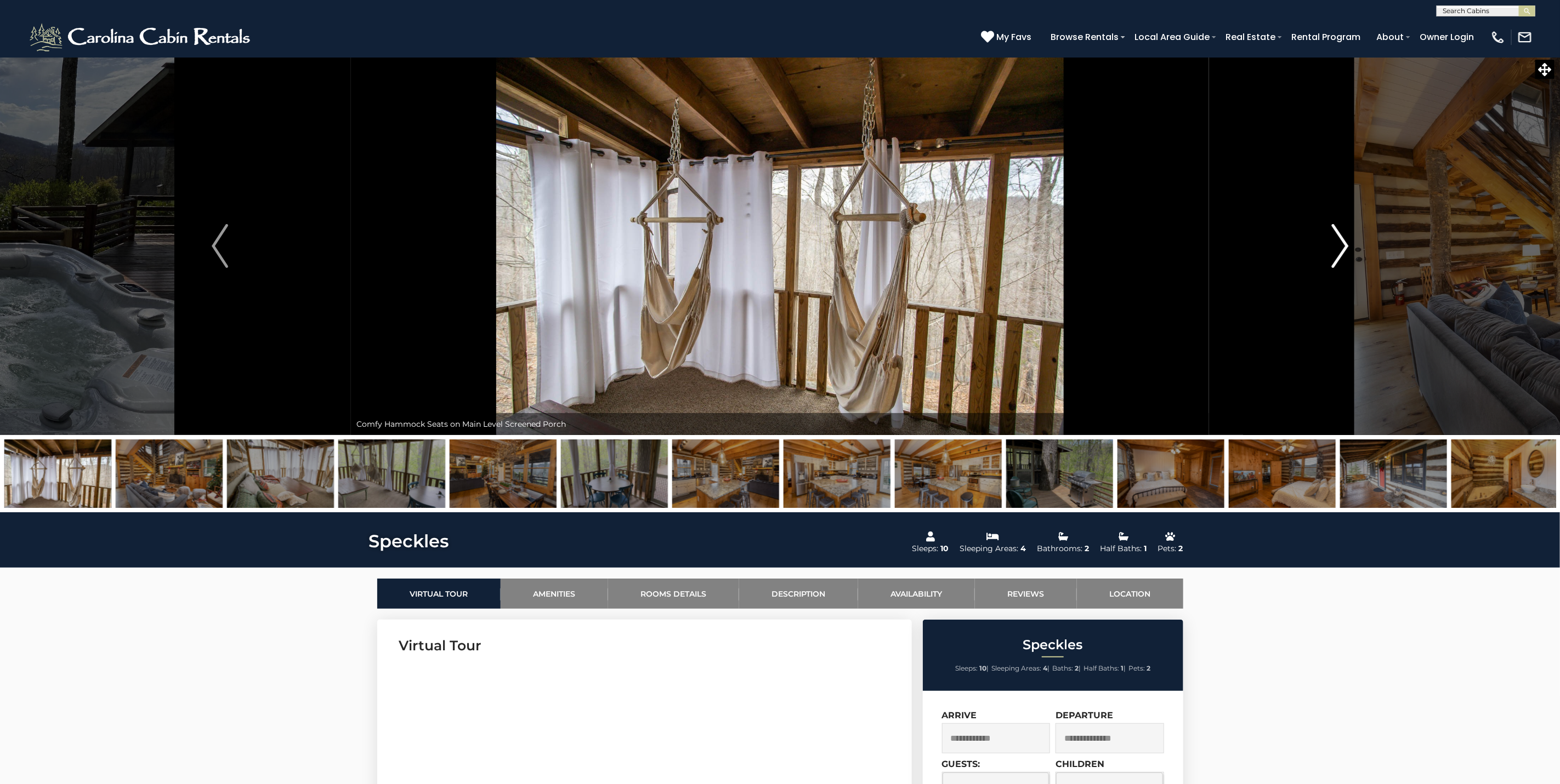
click at [1337, 253] on img "Next" at bounding box center [1340, 246] width 17 height 44
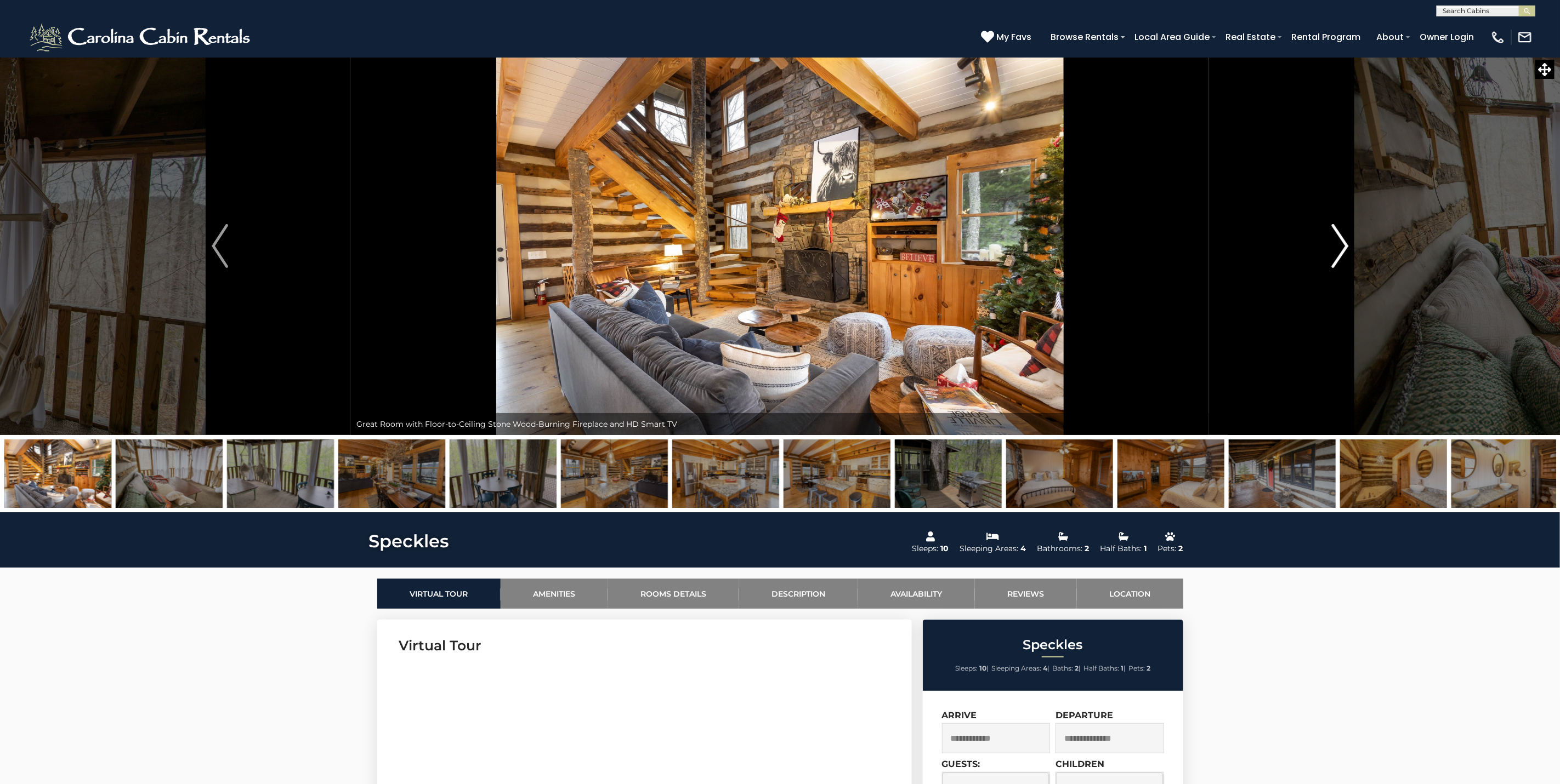
click at [1337, 253] on img "Next" at bounding box center [1340, 246] width 17 height 44
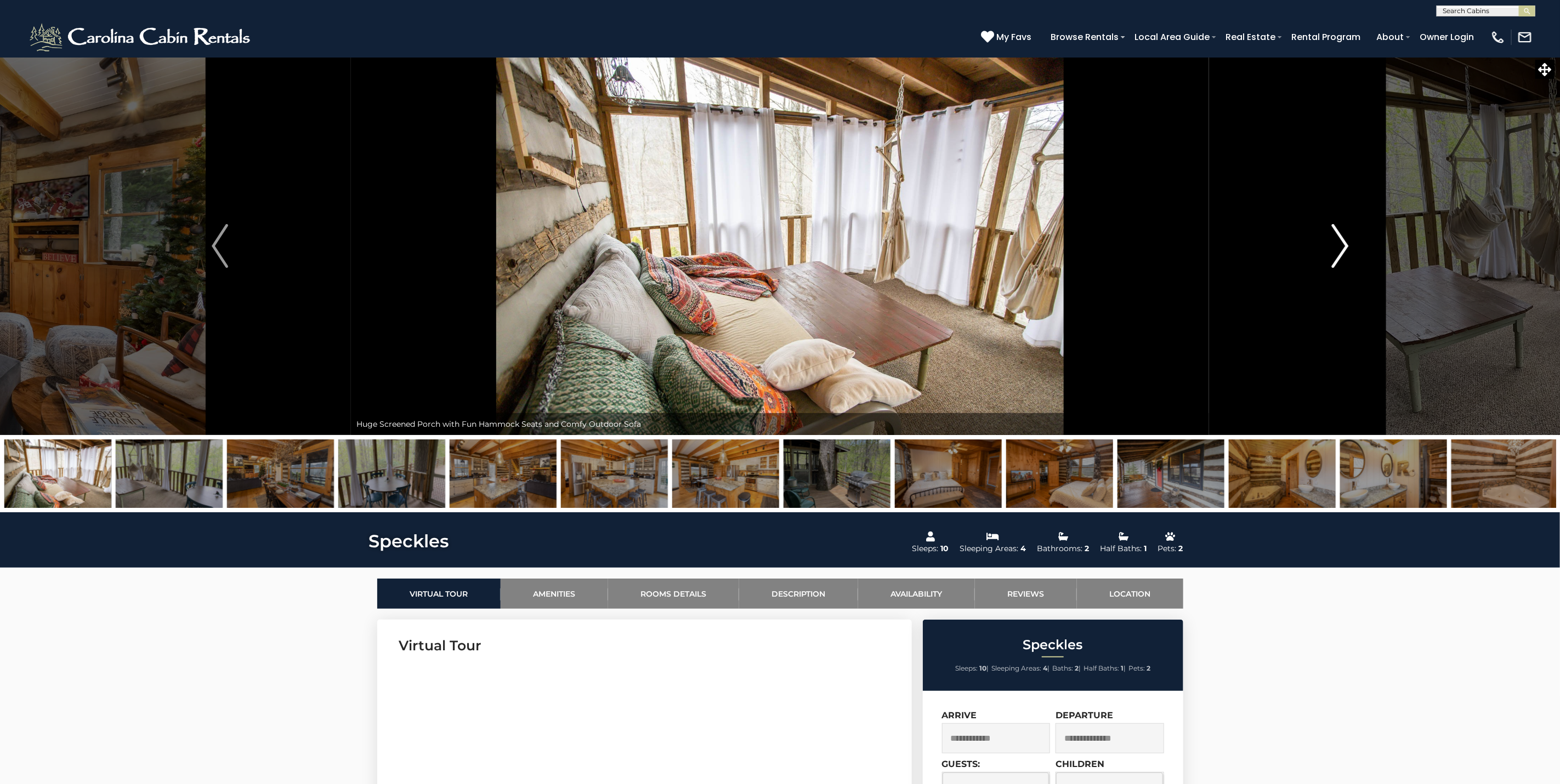
click at [1337, 253] on img "Next" at bounding box center [1340, 246] width 17 height 44
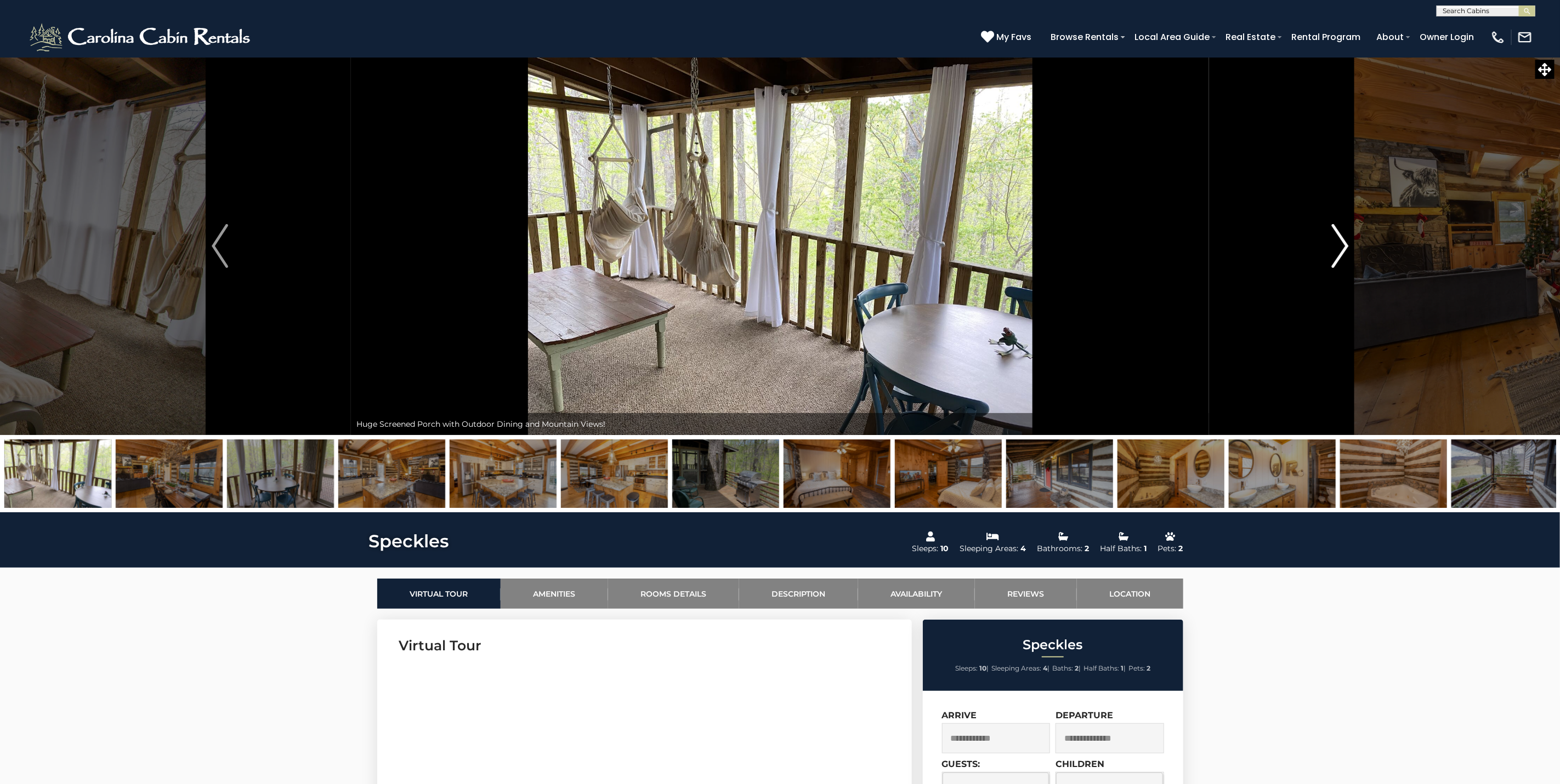
click at [1337, 253] on img "Next" at bounding box center [1340, 246] width 17 height 44
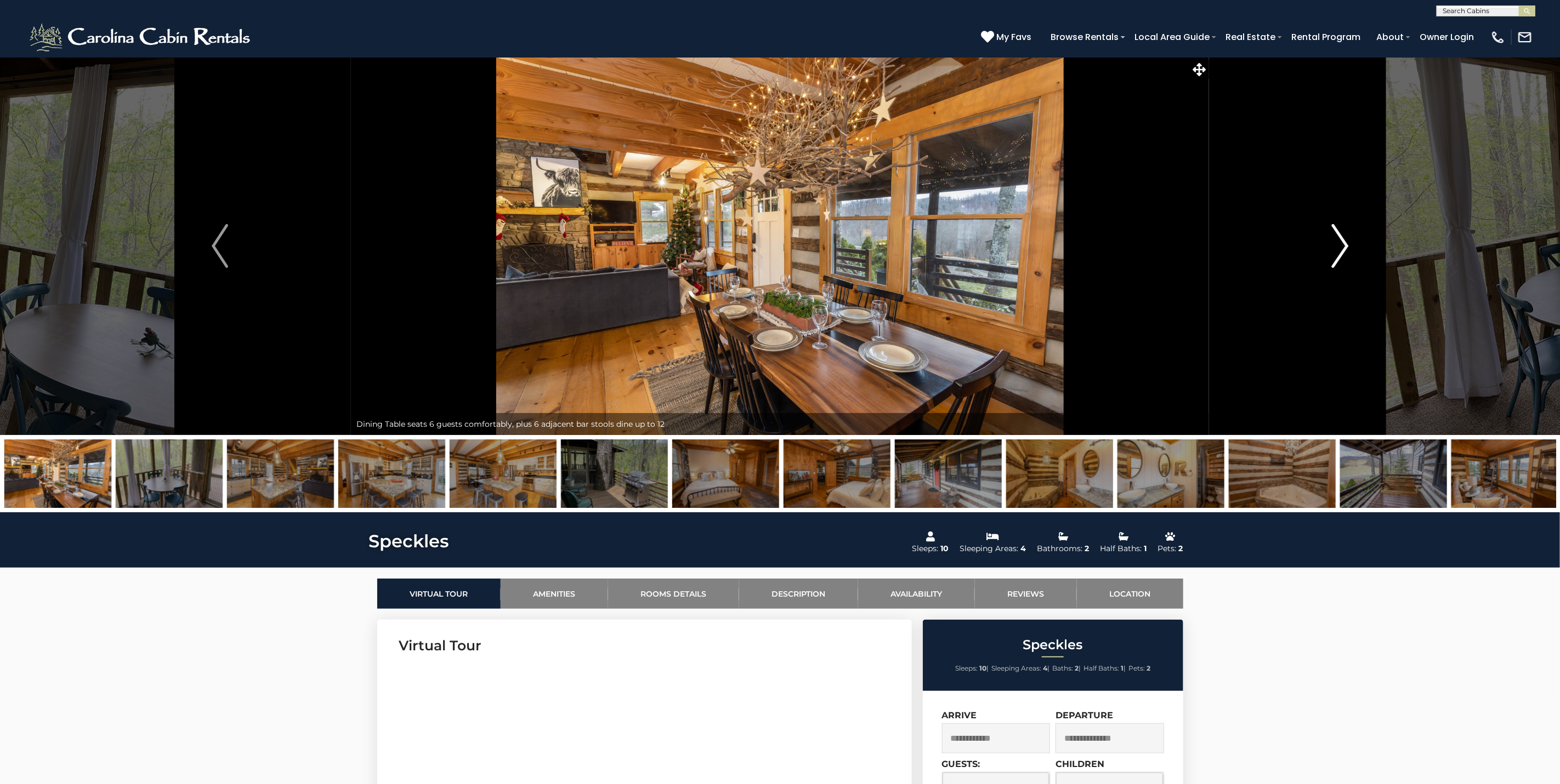
click at [1337, 253] on img "Next" at bounding box center [1340, 246] width 17 height 44
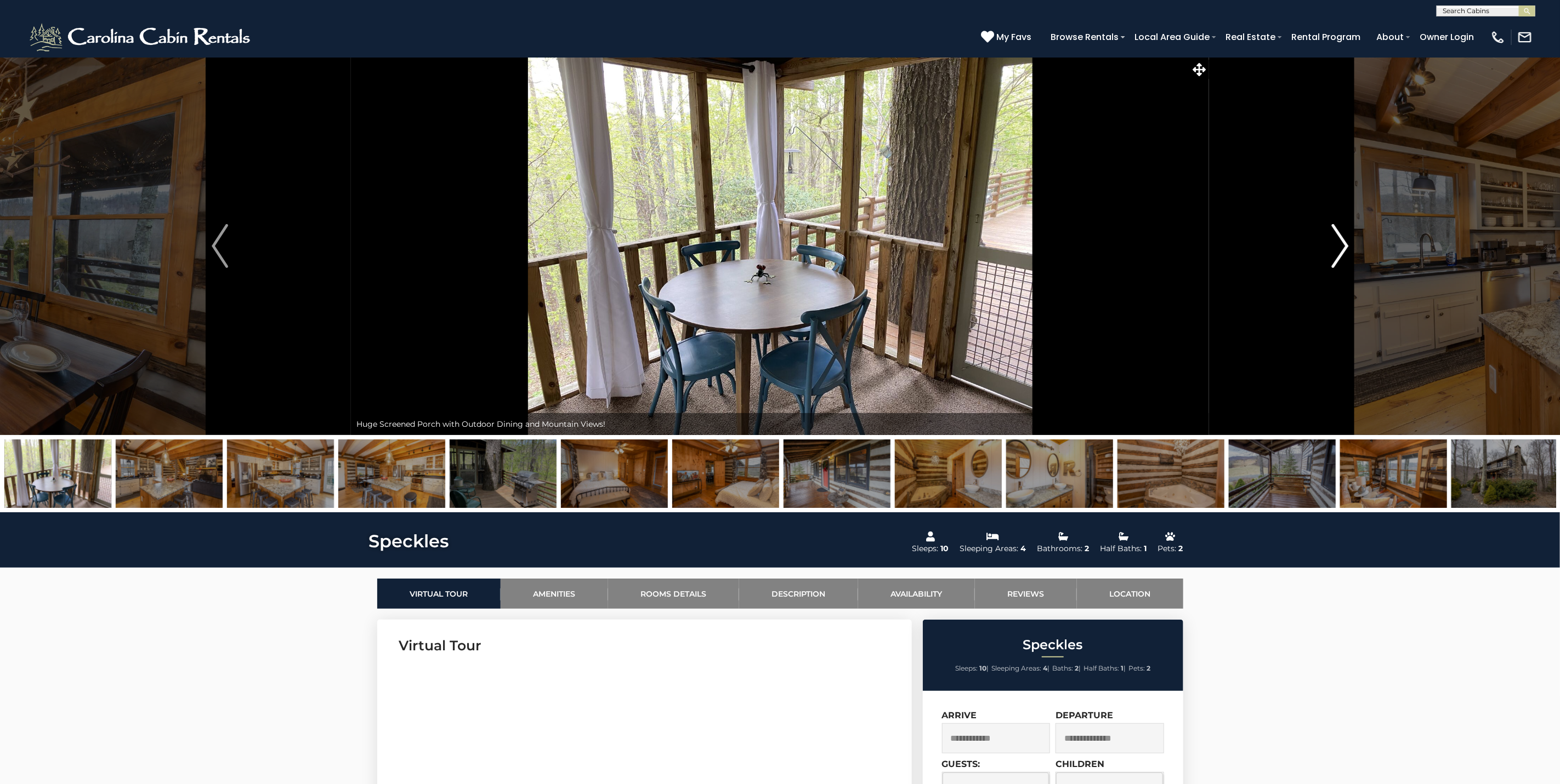
click at [1337, 253] on img "Next" at bounding box center [1340, 246] width 17 height 44
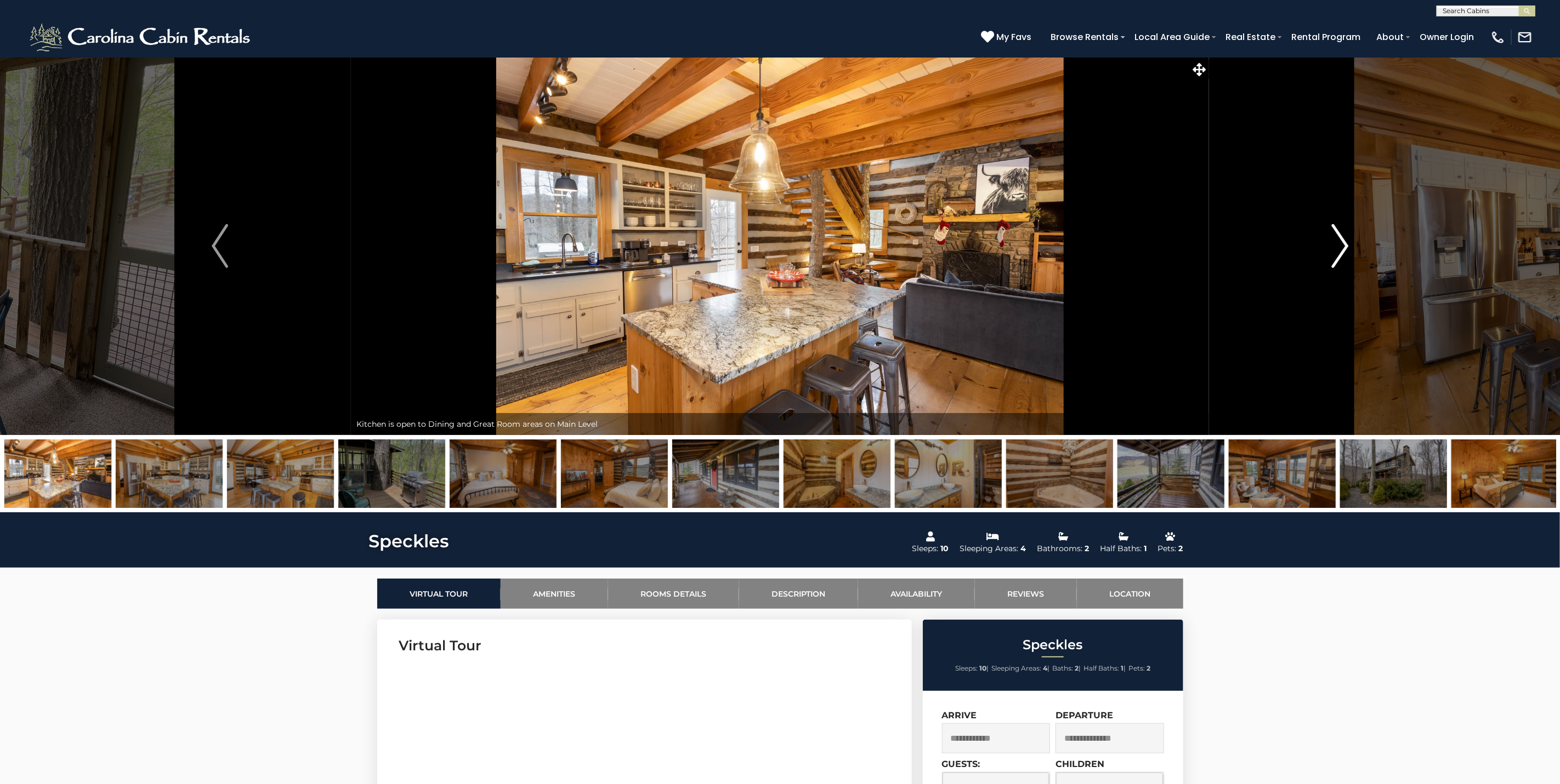
click at [1337, 253] on img "Next" at bounding box center [1340, 246] width 17 height 44
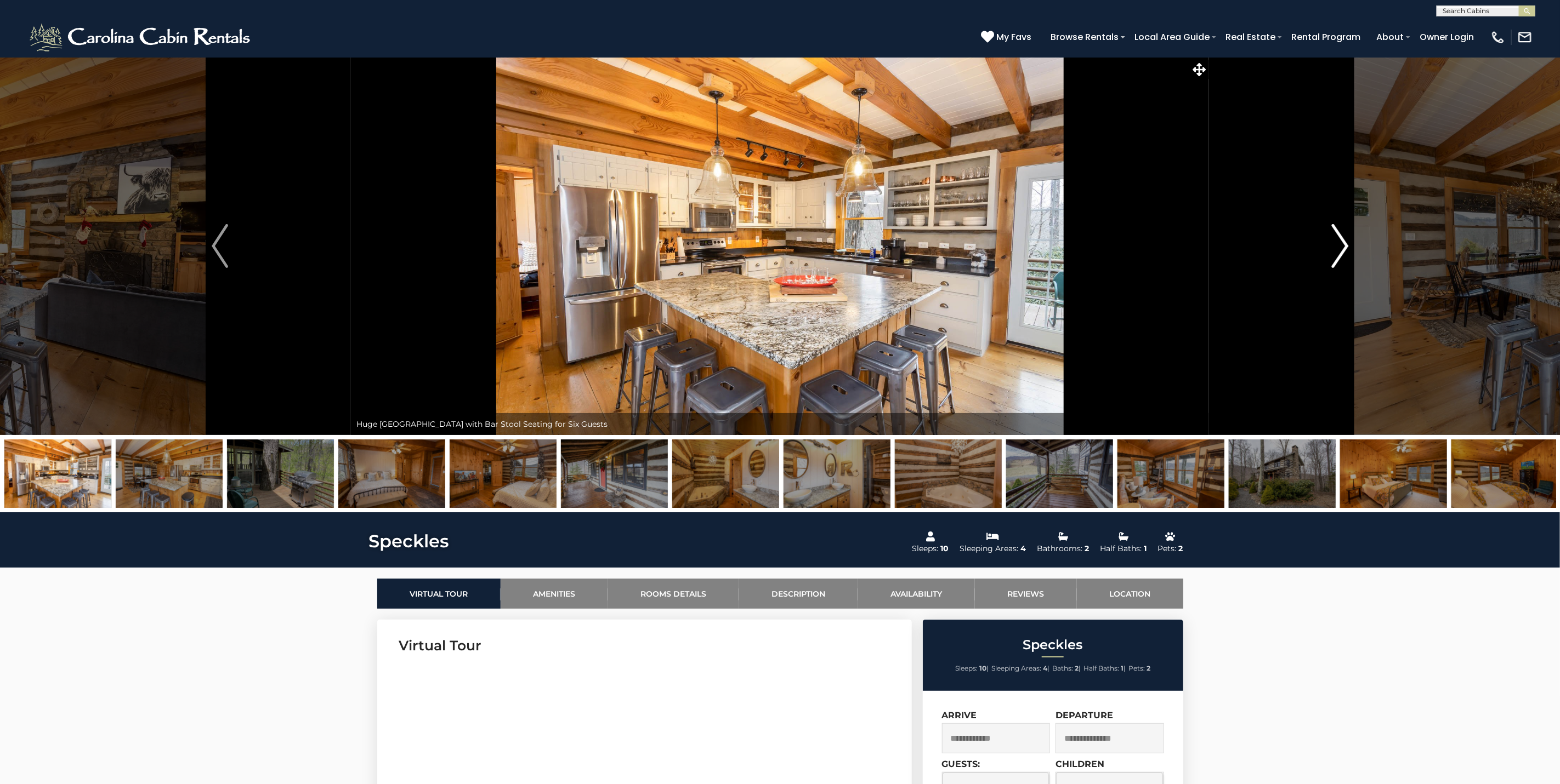
click at [1337, 253] on img "Next" at bounding box center [1340, 246] width 17 height 44
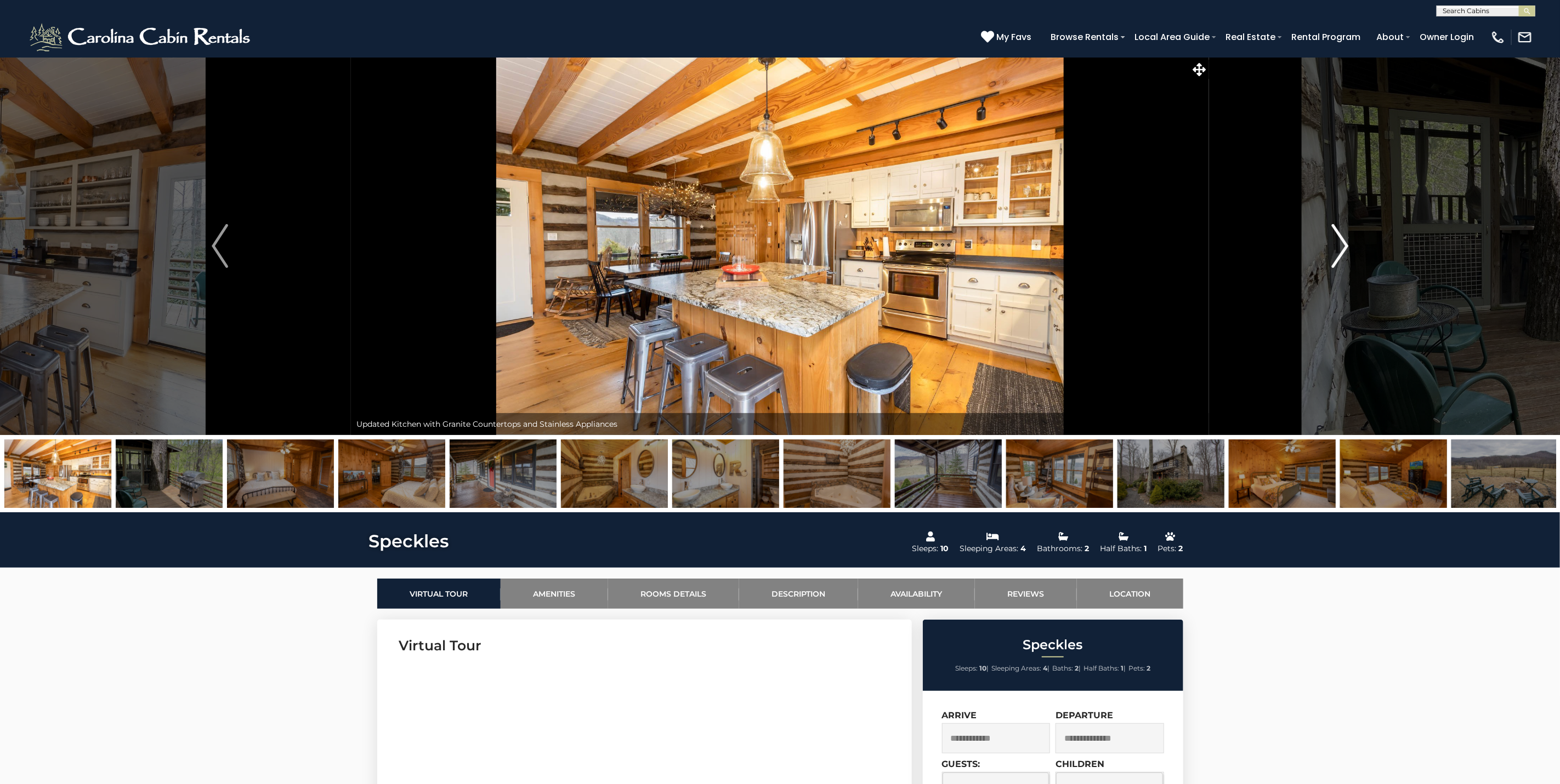
click at [1337, 253] on img "Next" at bounding box center [1340, 246] width 17 height 44
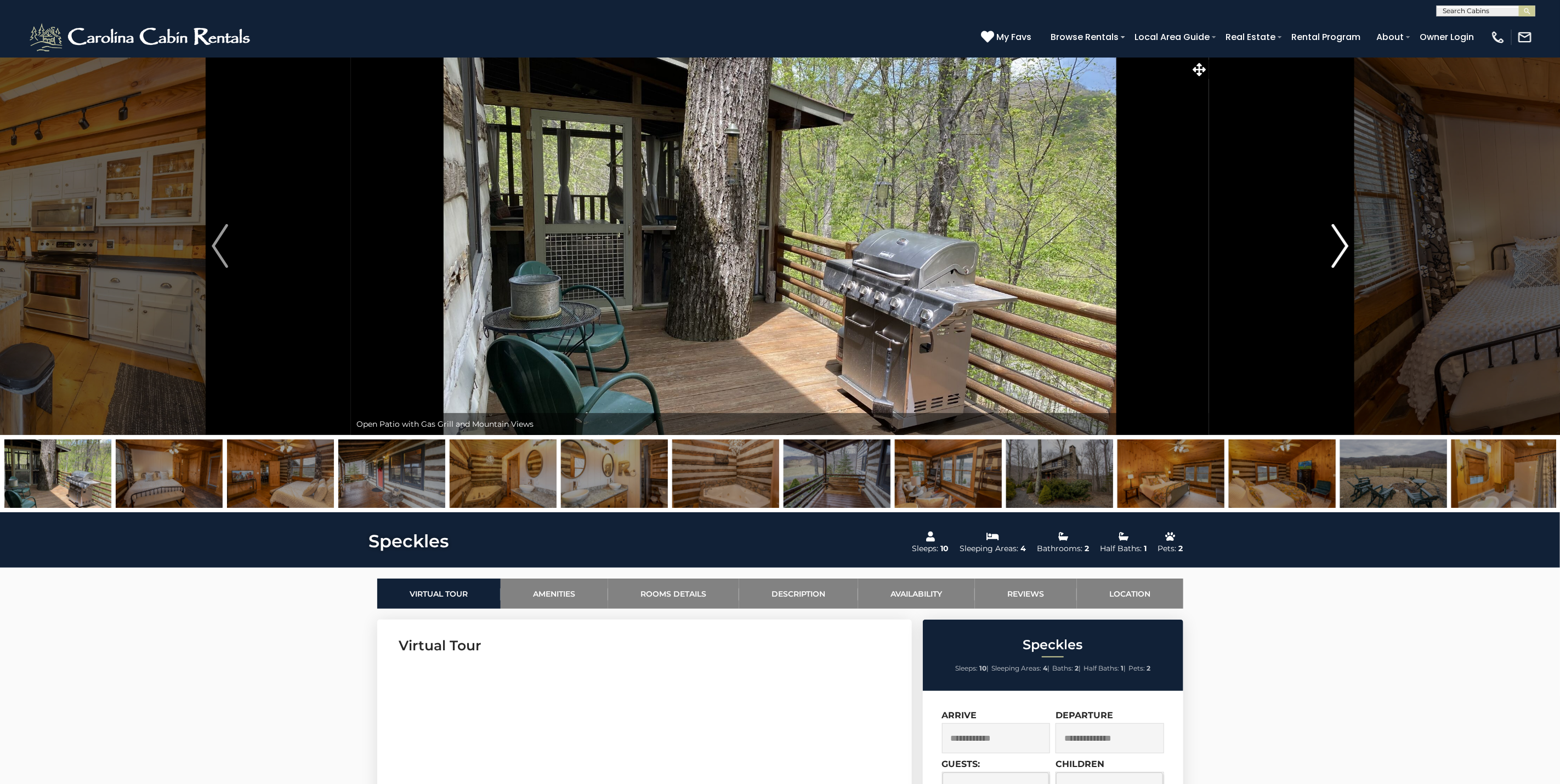
click at [1337, 253] on img "Next" at bounding box center [1340, 246] width 17 height 44
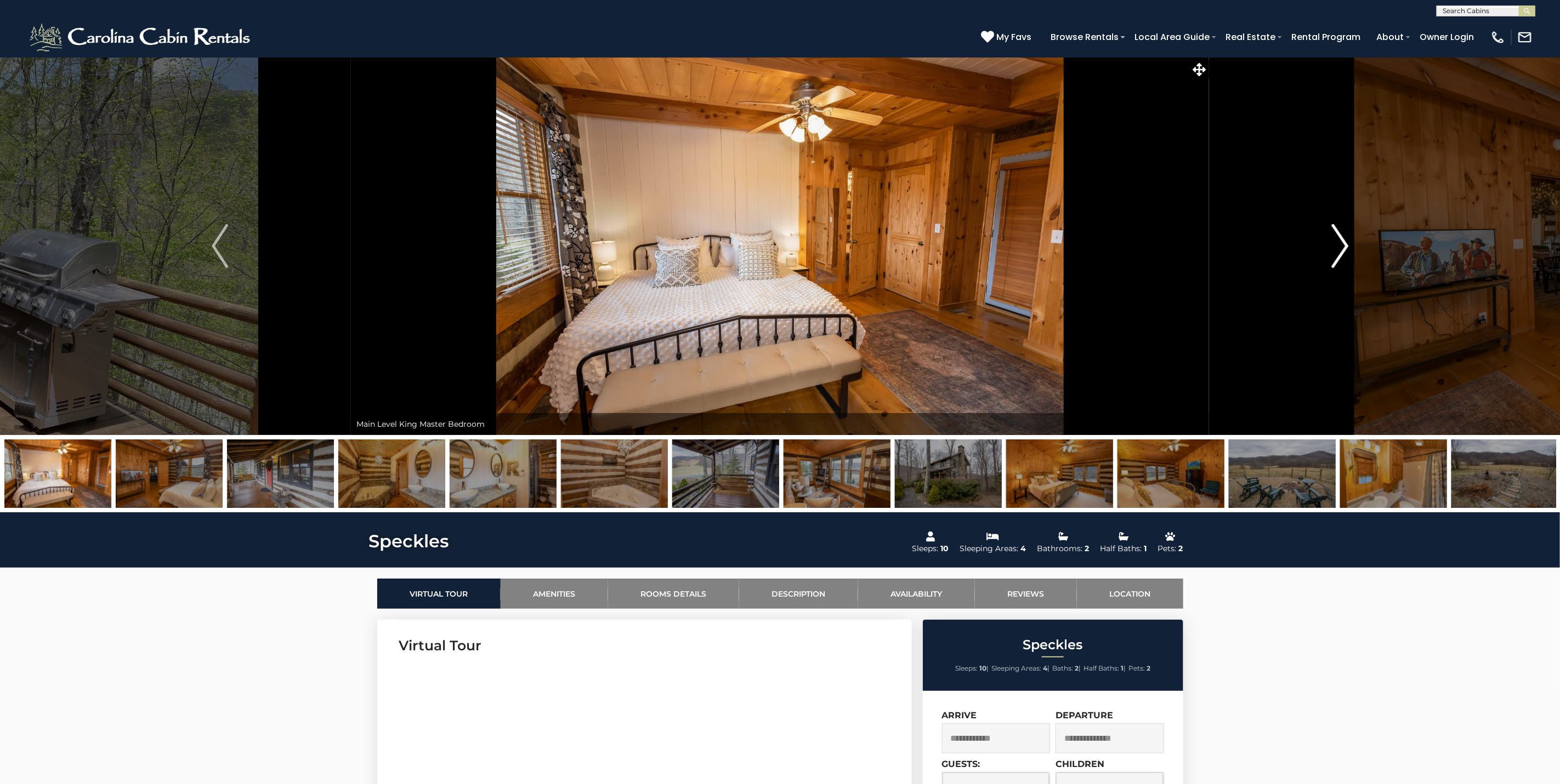
click at [1337, 253] on img "Next" at bounding box center [1340, 246] width 17 height 44
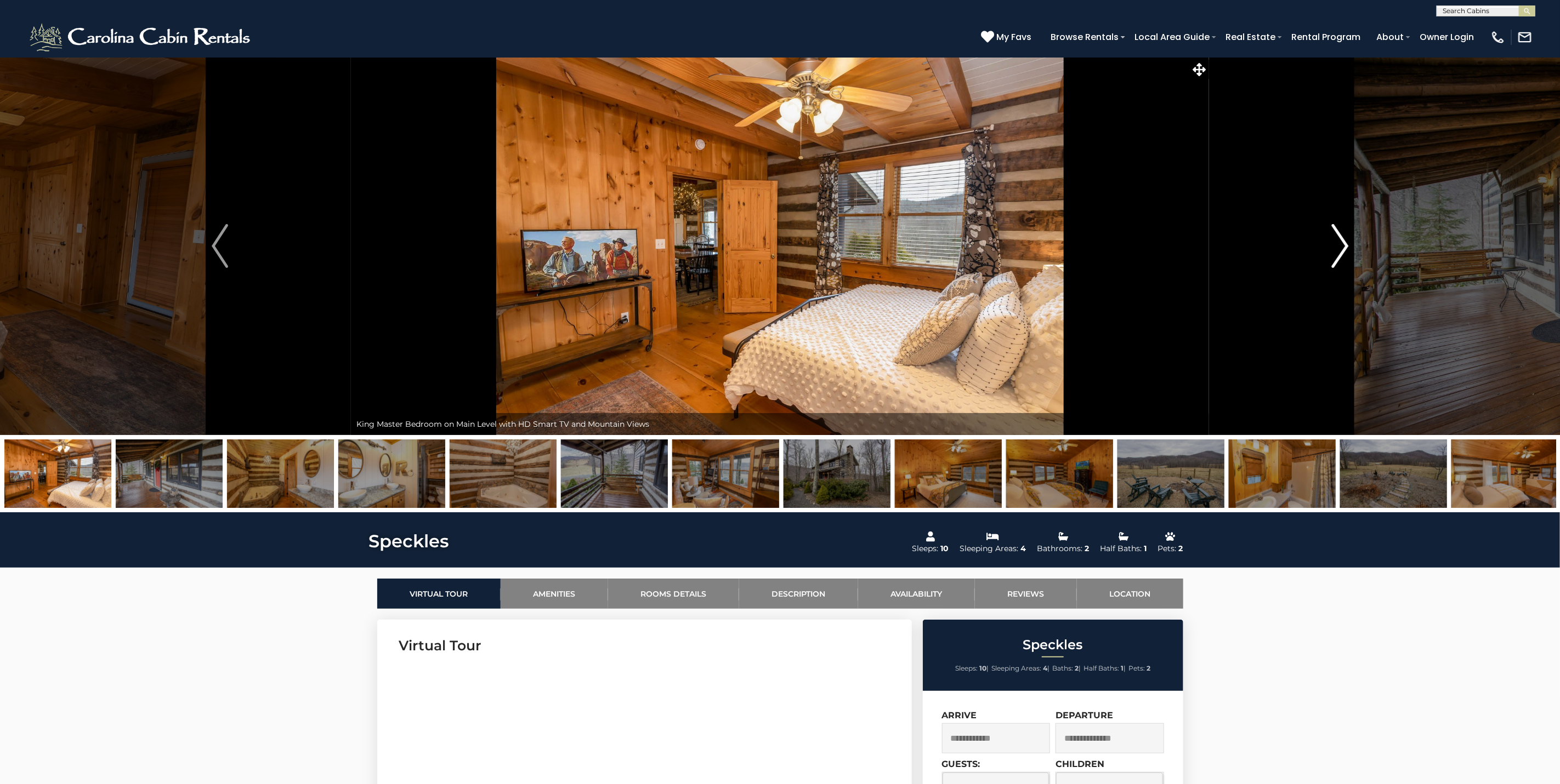
click at [1337, 253] on img "Next" at bounding box center [1340, 246] width 17 height 44
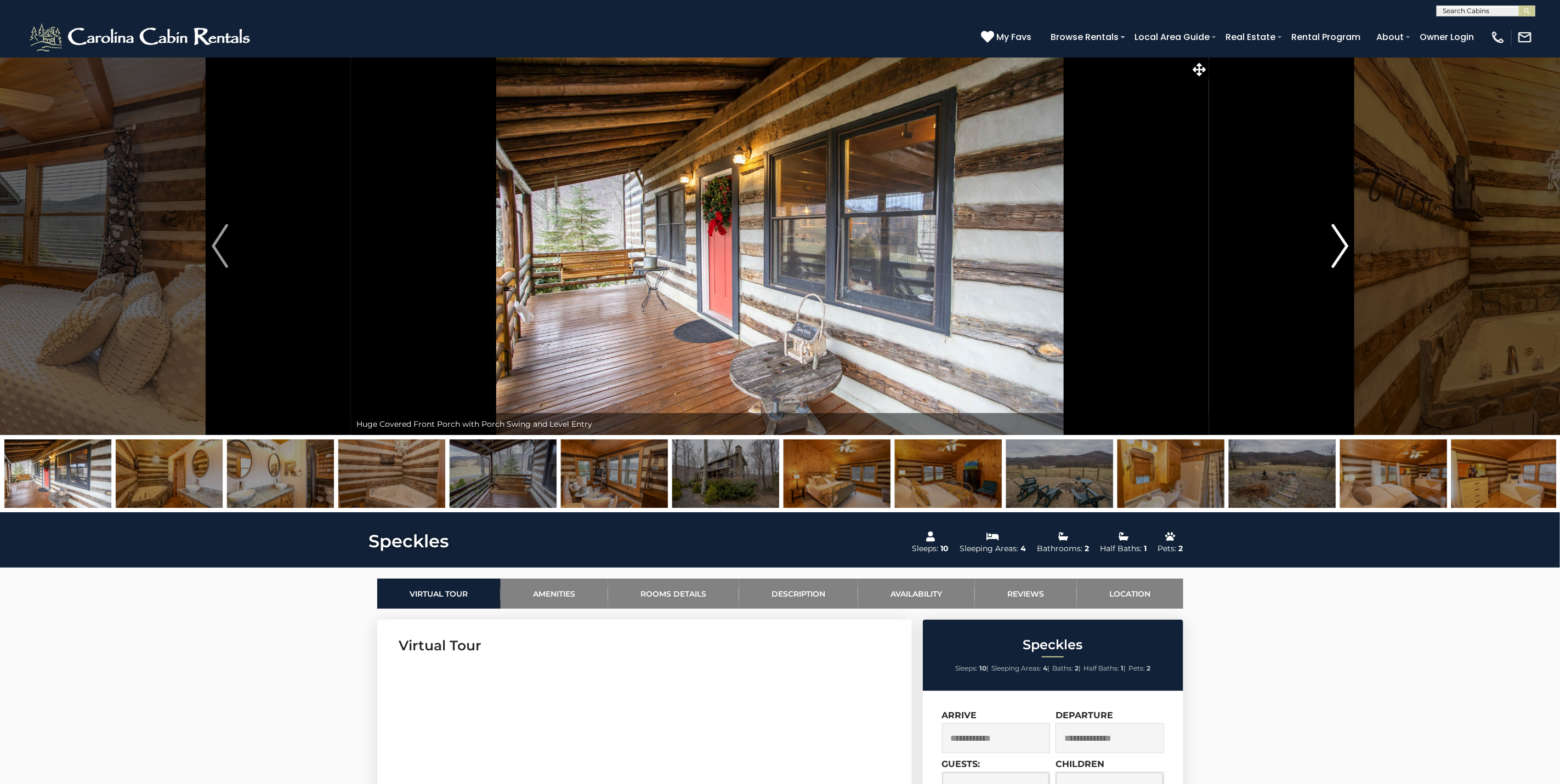
click at [1337, 253] on img "Next" at bounding box center [1340, 246] width 17 height 44
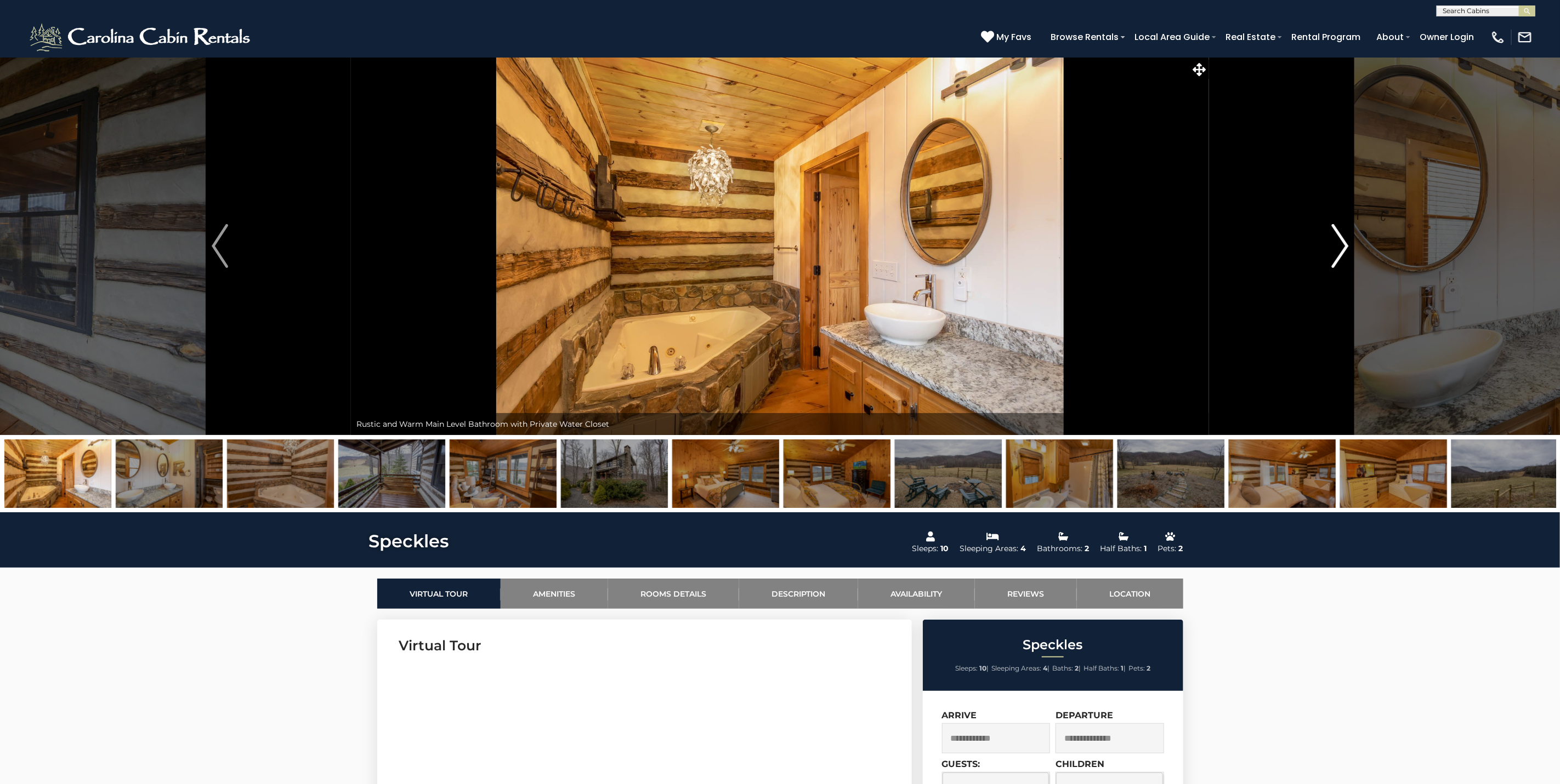
click at [1337, 253] on img "Next" at bounding box center [1340, 246] width 17 height 44
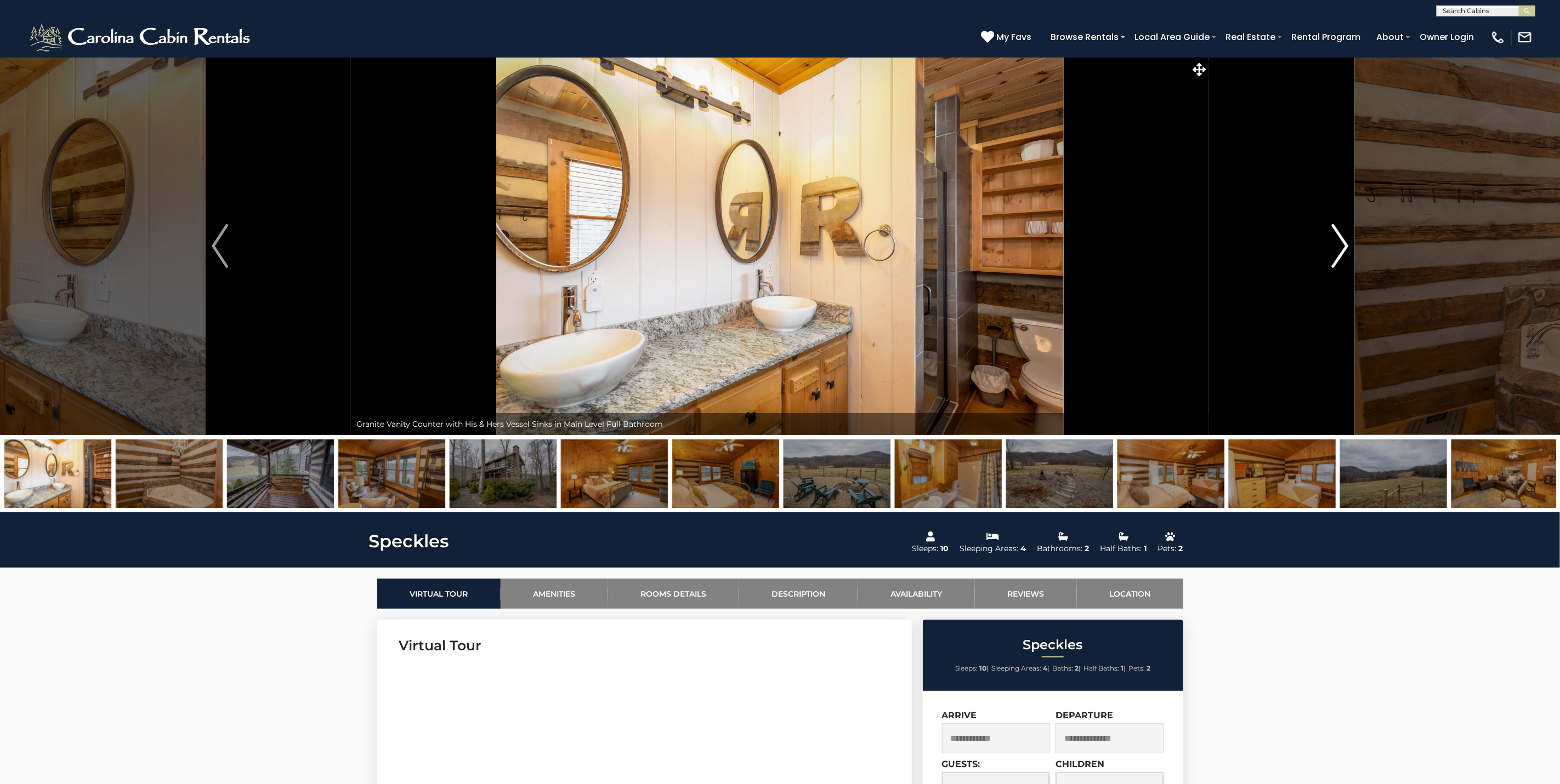
click at [1337, 253] on img "Next" at bounding box center [1340, 246] width 17 height 44
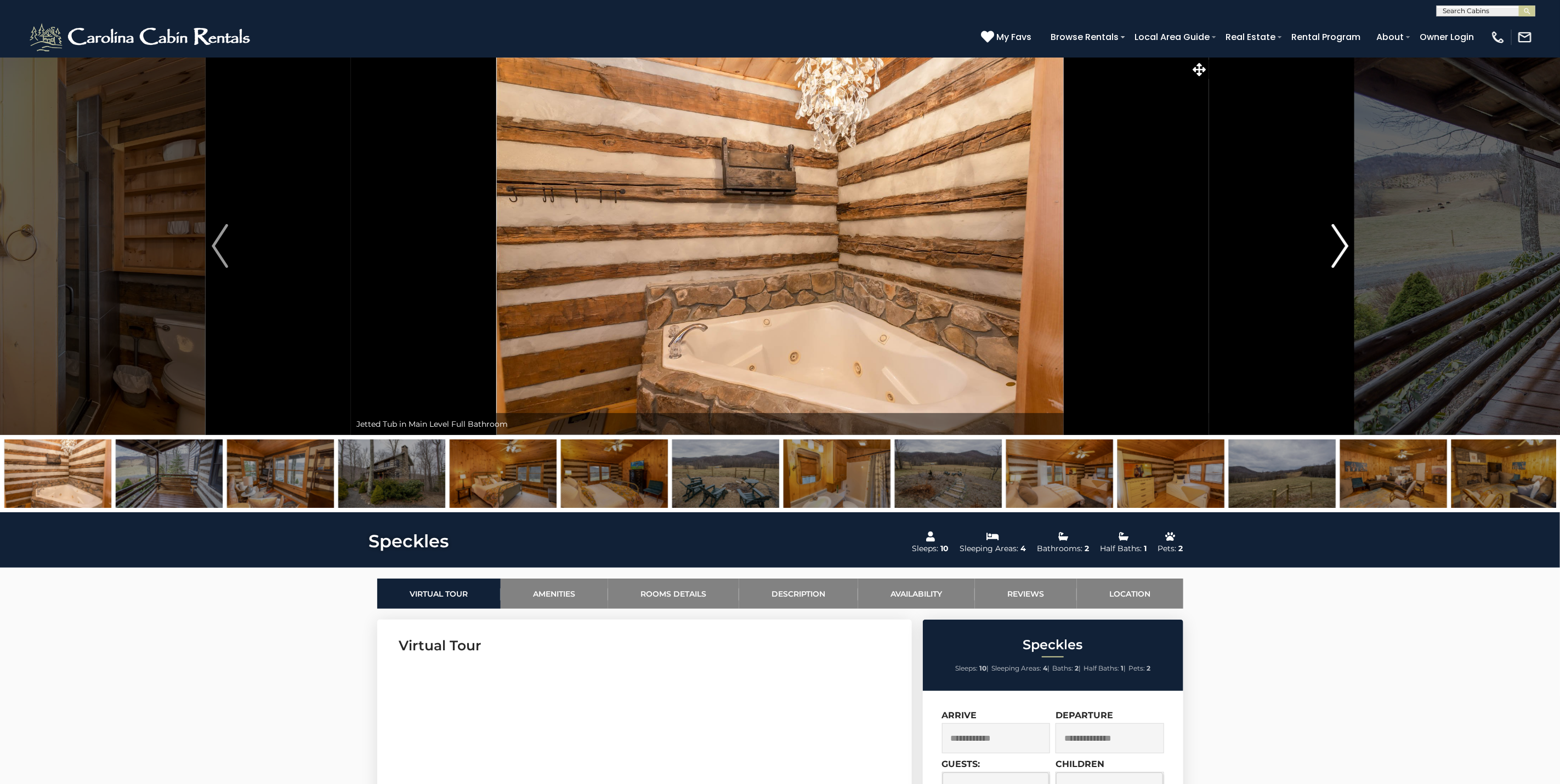
click at [1337, 253] on img "Next" at bounding box center [1340, 246] width 17 height 44
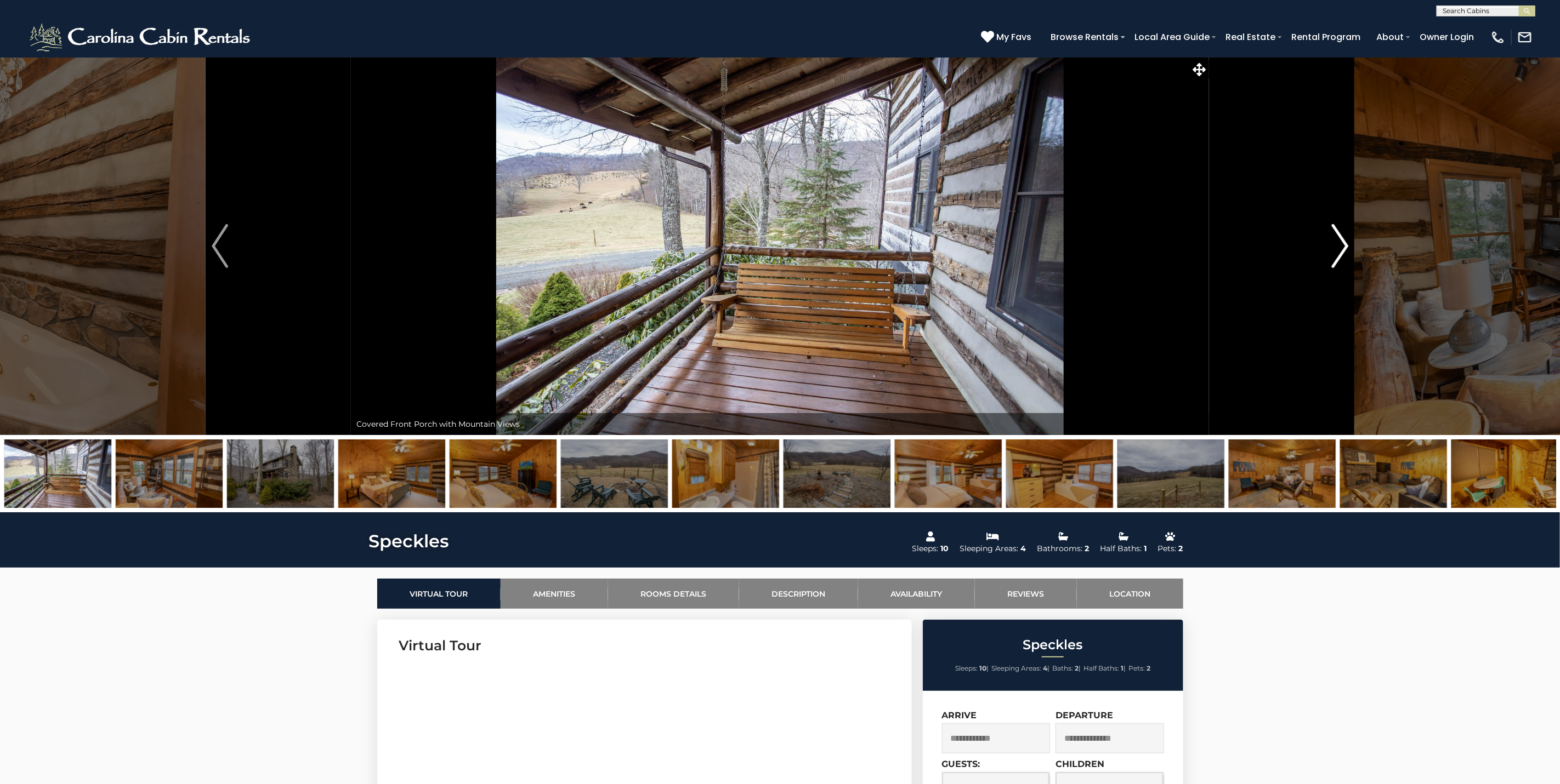
click at [1337, 253] on img "Next" at bounding box center [1340, 246] width 17 height 44
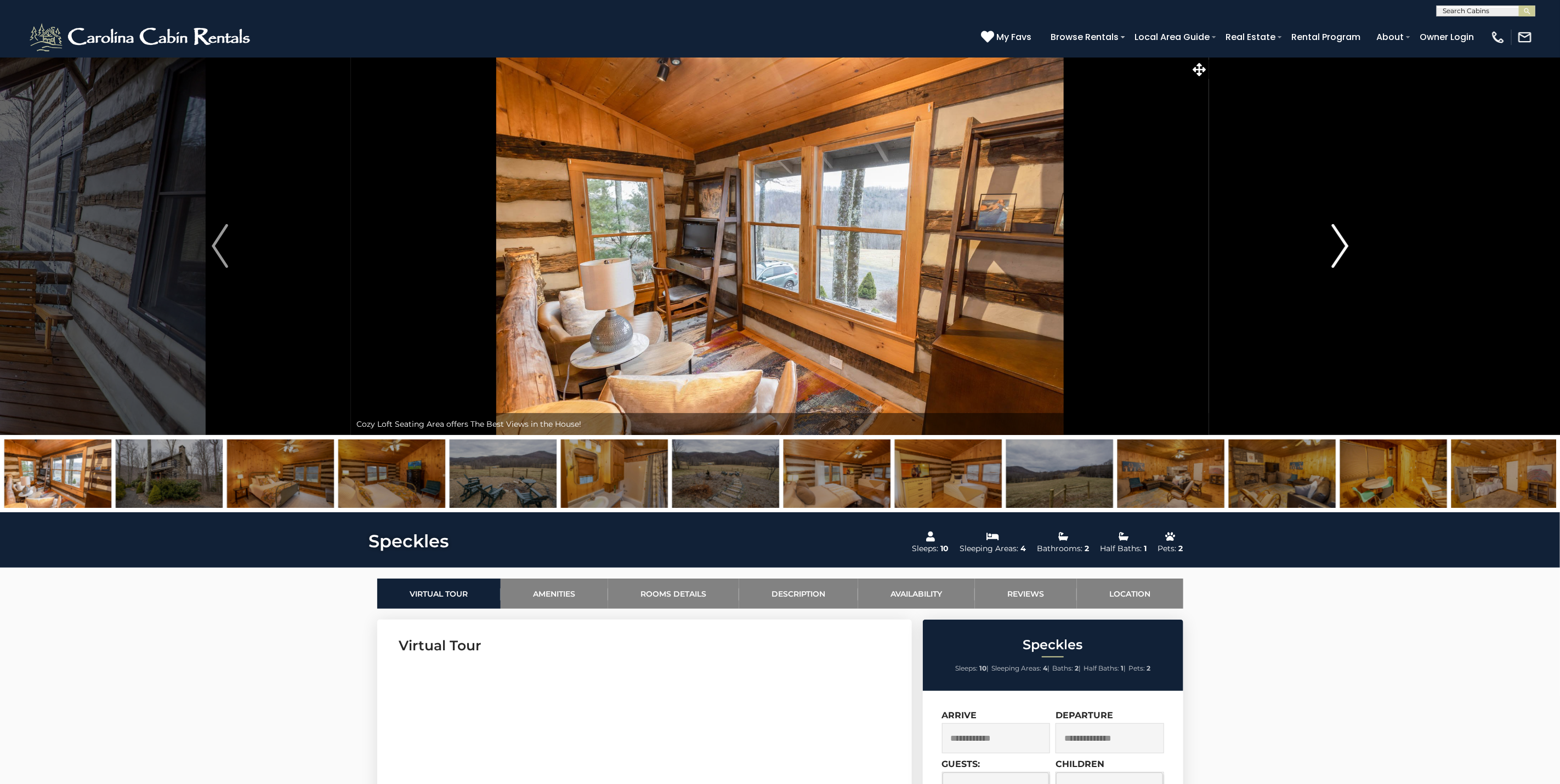
click at [1336, 253] on img "Next" at bounding box center [1340, 246] width 17 height 44
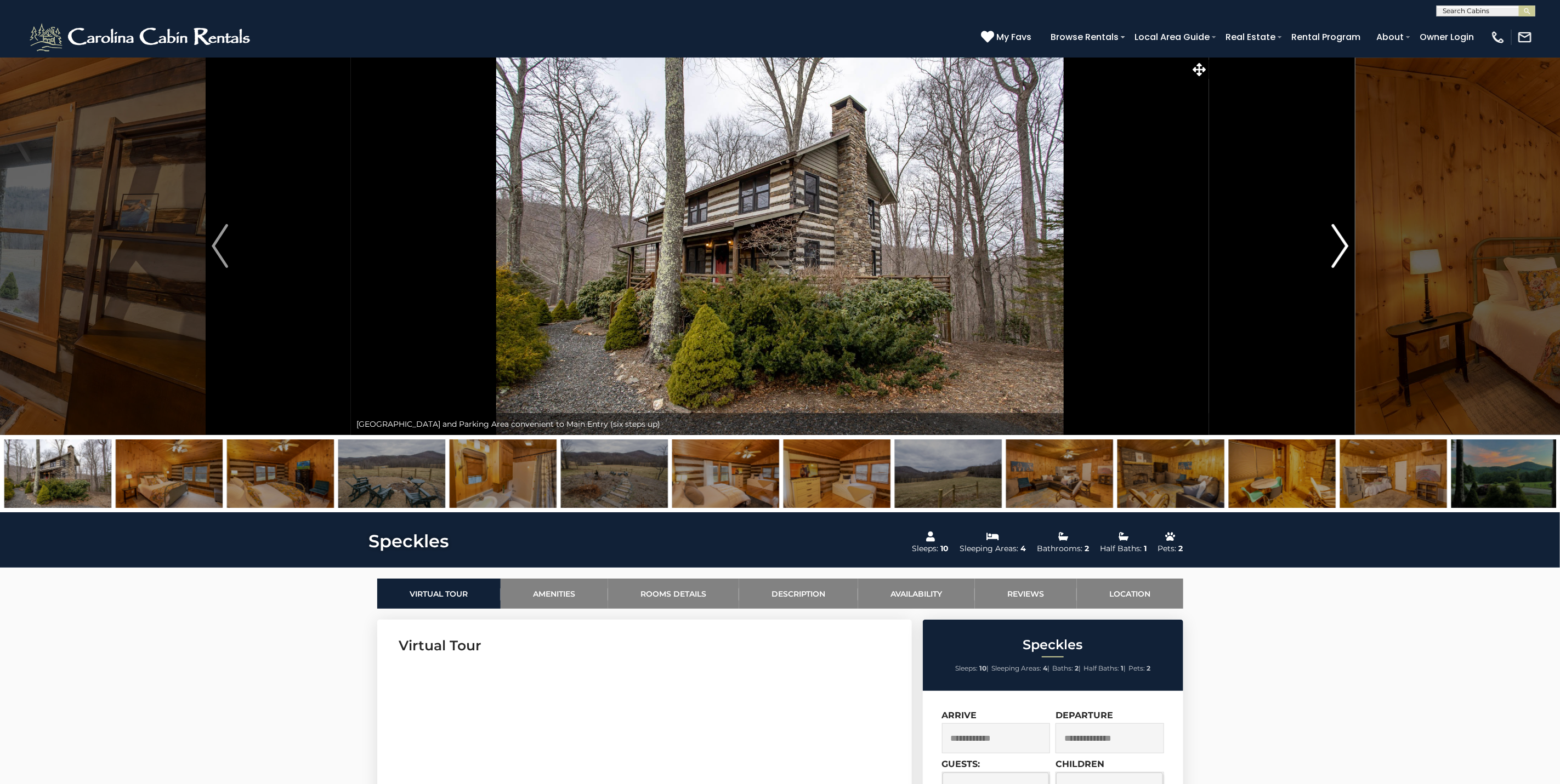
click at [1336, 253] on img "Next" at bounding box center [1340, 246] width 17 height 44
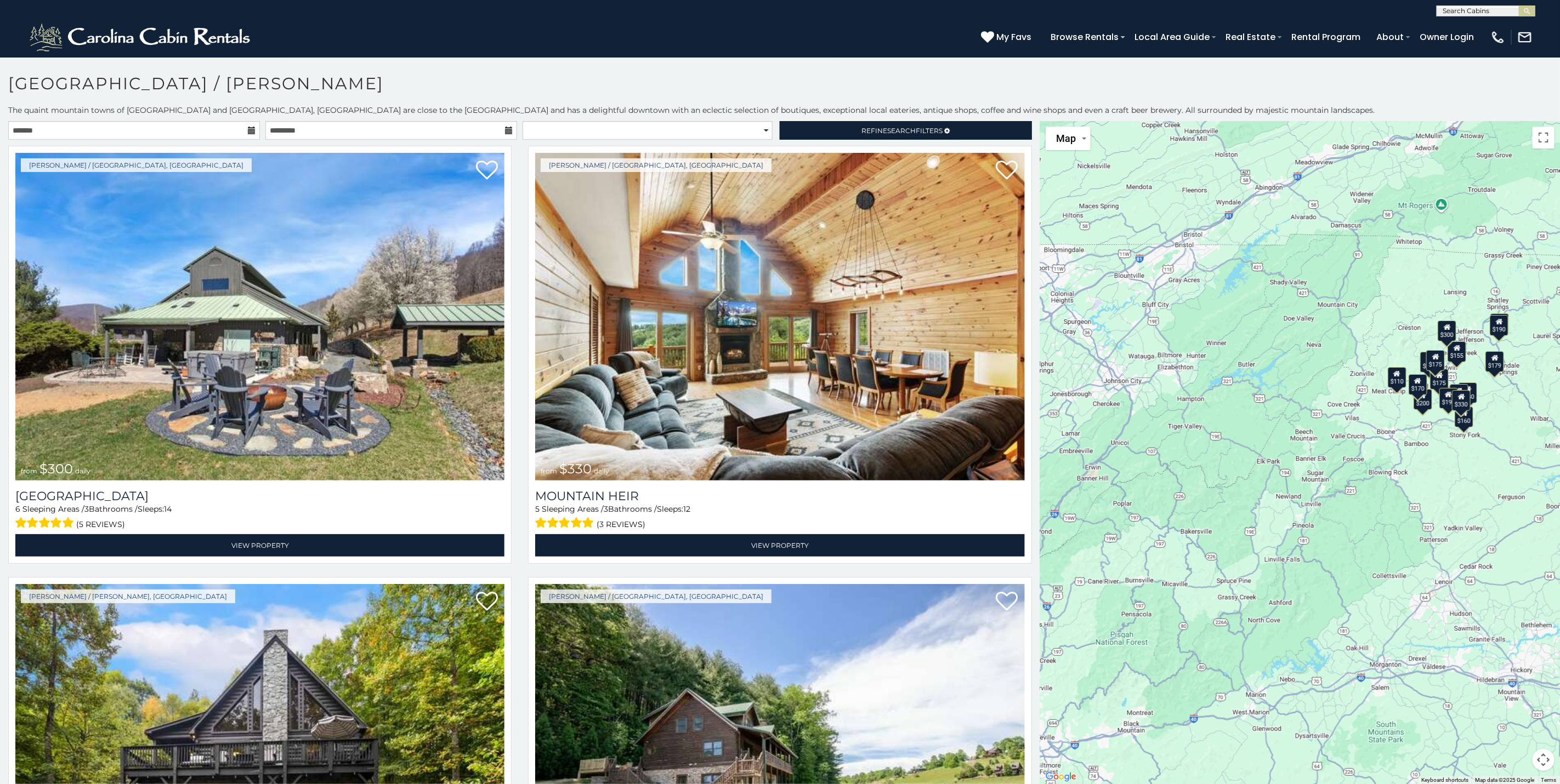
click at [248, 129] on icon at bounding box center [252, 131] width 8 height 8
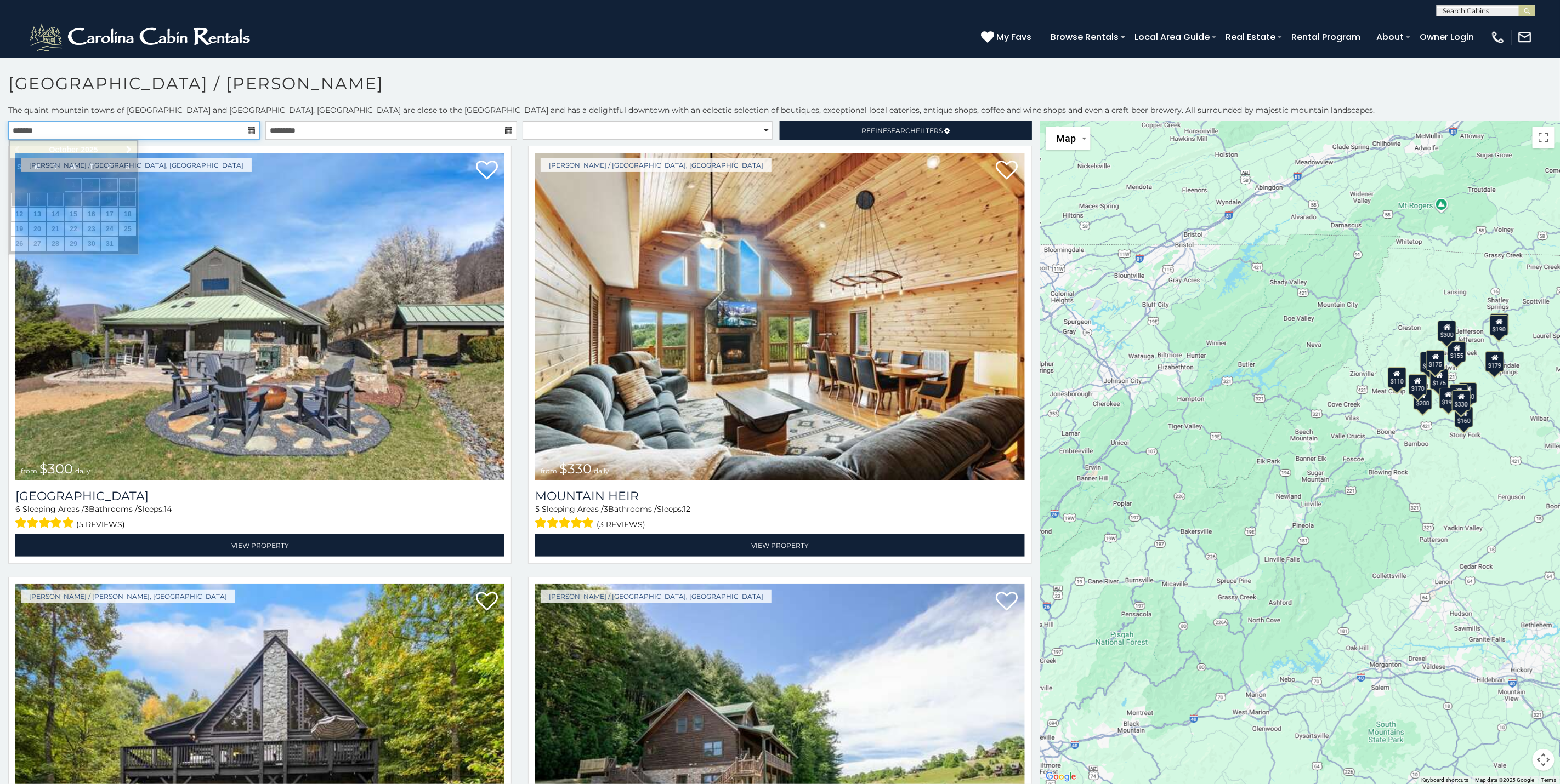
click at [208, 130] on input "text" at bounding box center [133, 130] width 252 height 18
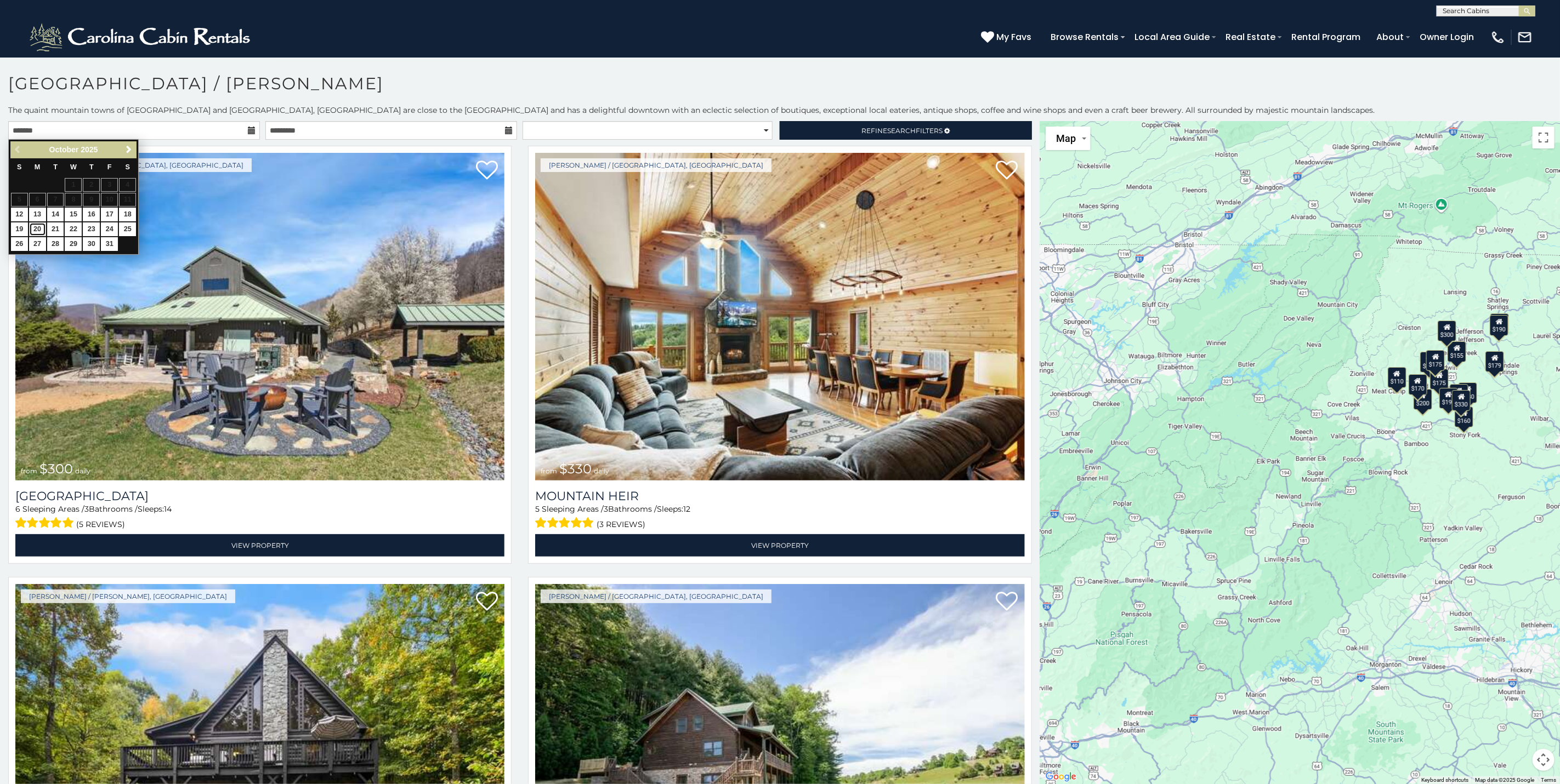
click at [34, 233] on link "20" at bounding box center [37, 229] width 17 height 14
type input "**********"
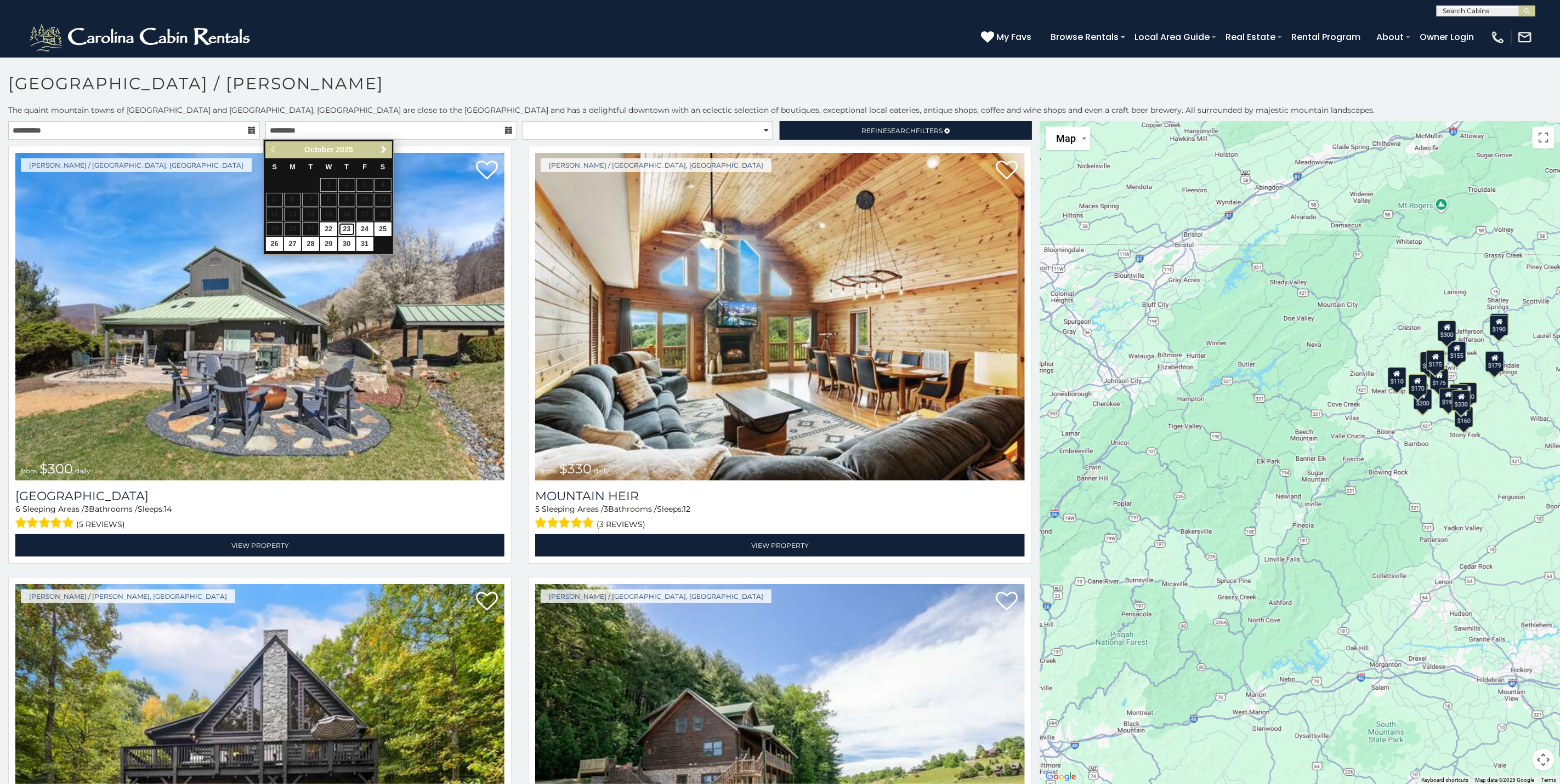
click at [343, 229] on link "23" at bounding box center [346, 229] width 17 height 14
type input "**********"
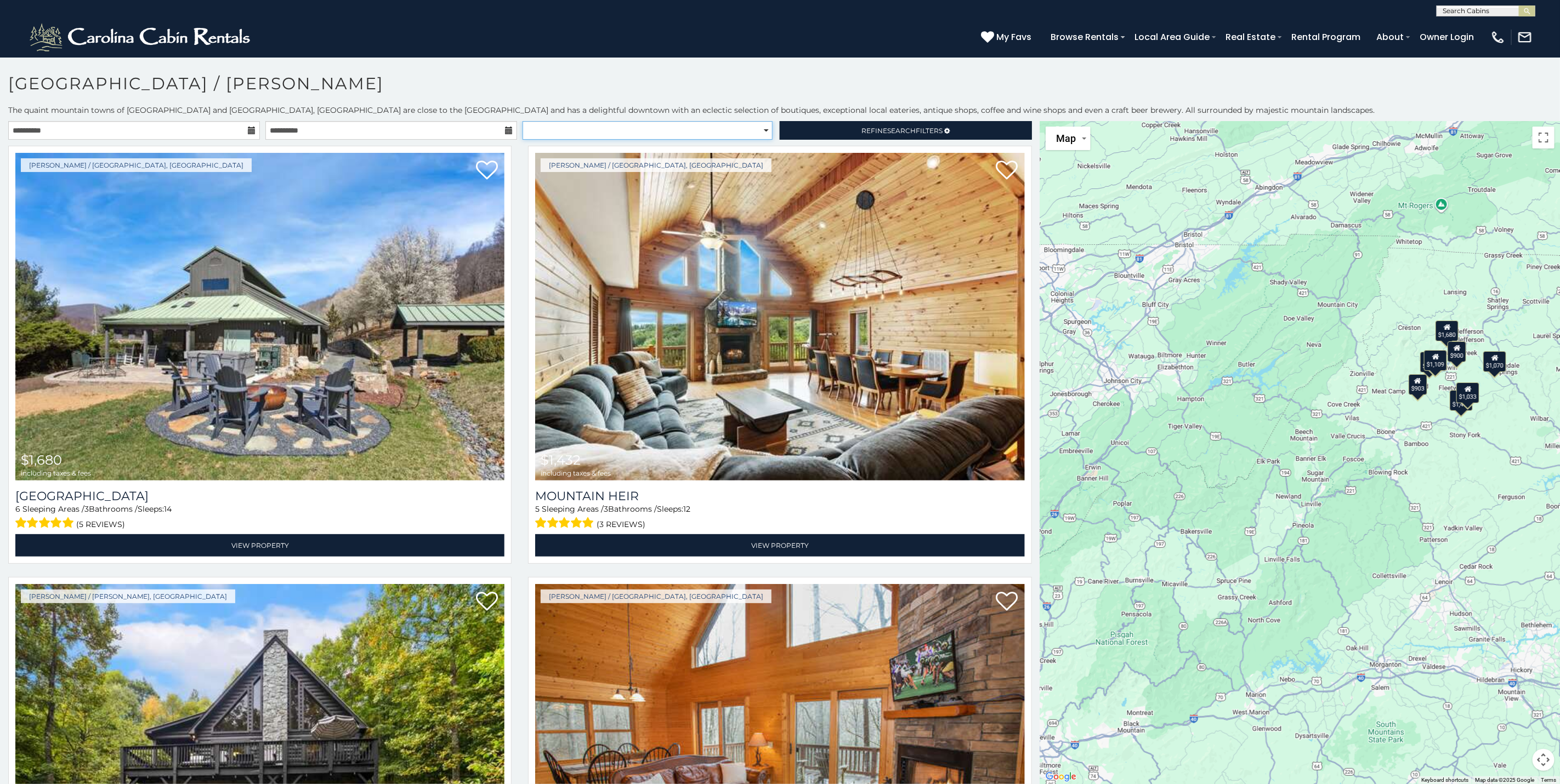
click at [635, 130] on select "**********" at bounding box center [647, 130] width 250 height 18
select select "**********"
click at [522, 121] on select "**********" at bounding box center [647, 130] width 250 height 18
